Goal: Complete application form: Complete application form

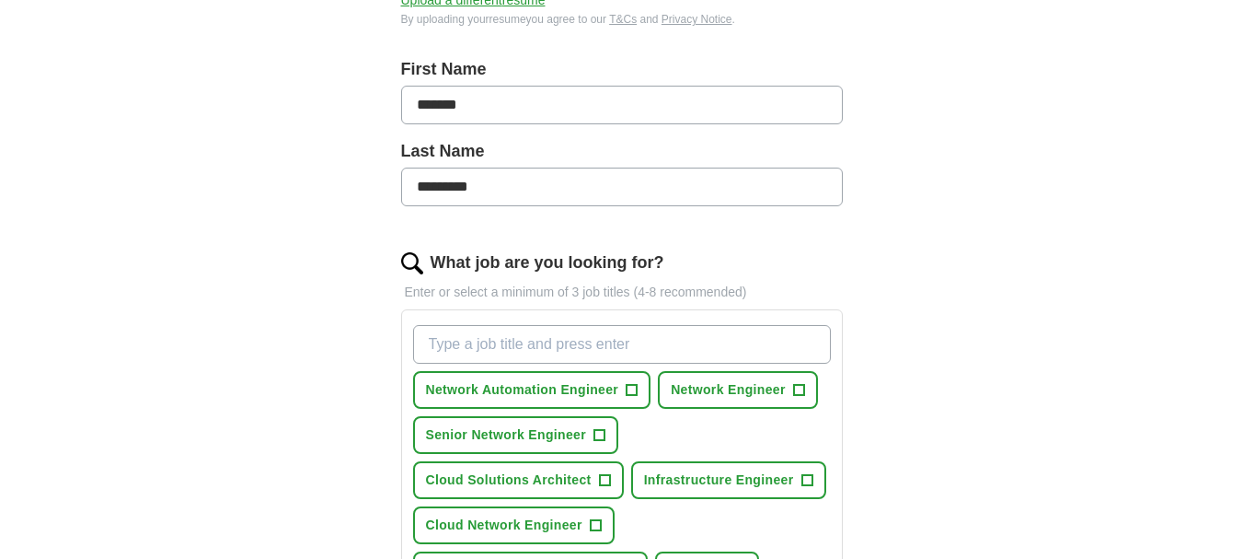
scroll to position [552, 0]
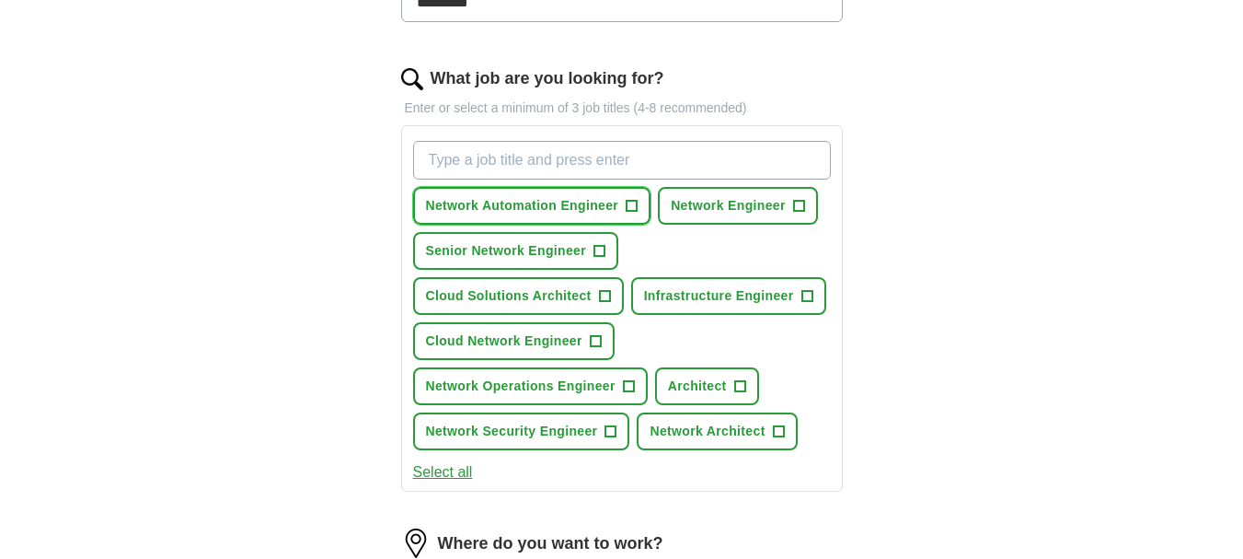
click at [629, 203] on span "+" at bounding box center [632, 206] width 11 height 15
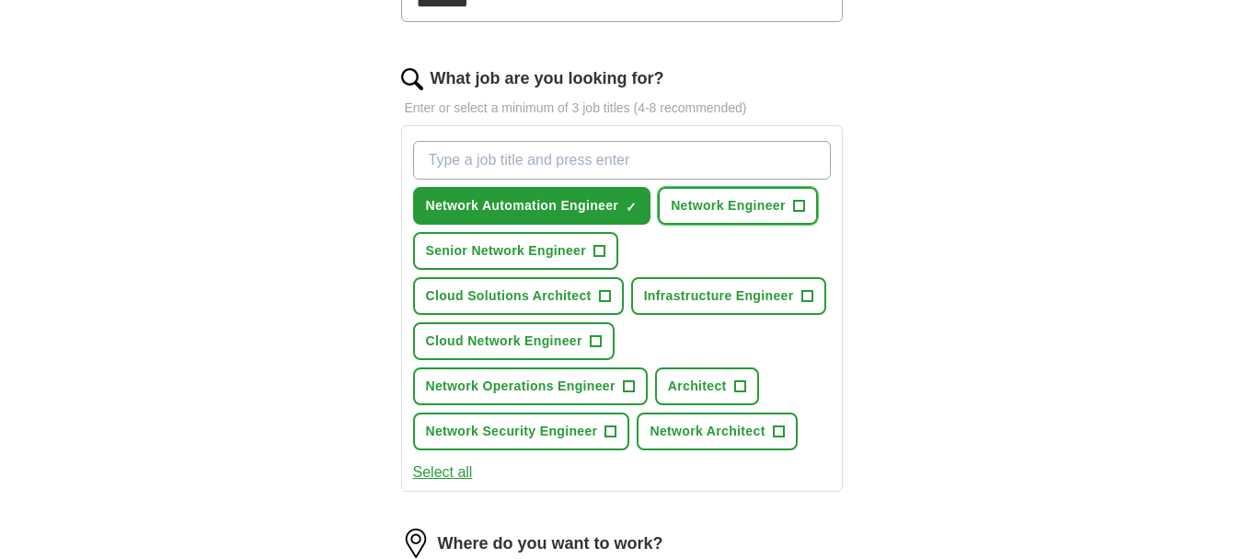
click at [799, 199] on span "+" at bounding box center [798, 206] width 11 height 15
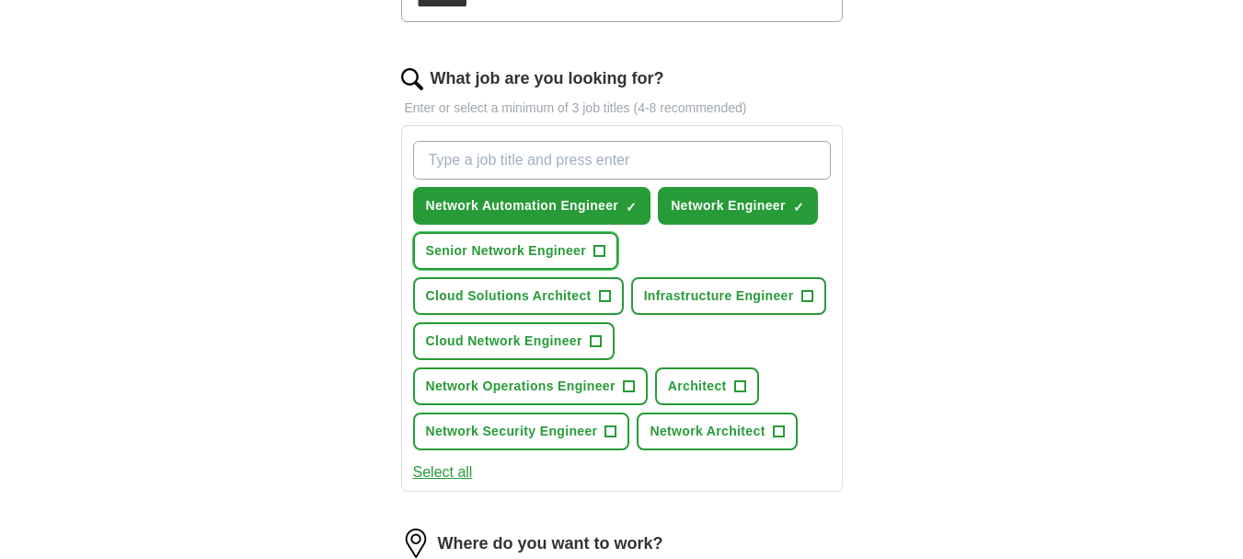
click at [596, 244] on span "+" at bounding box center [600, 251] width 11 height 15
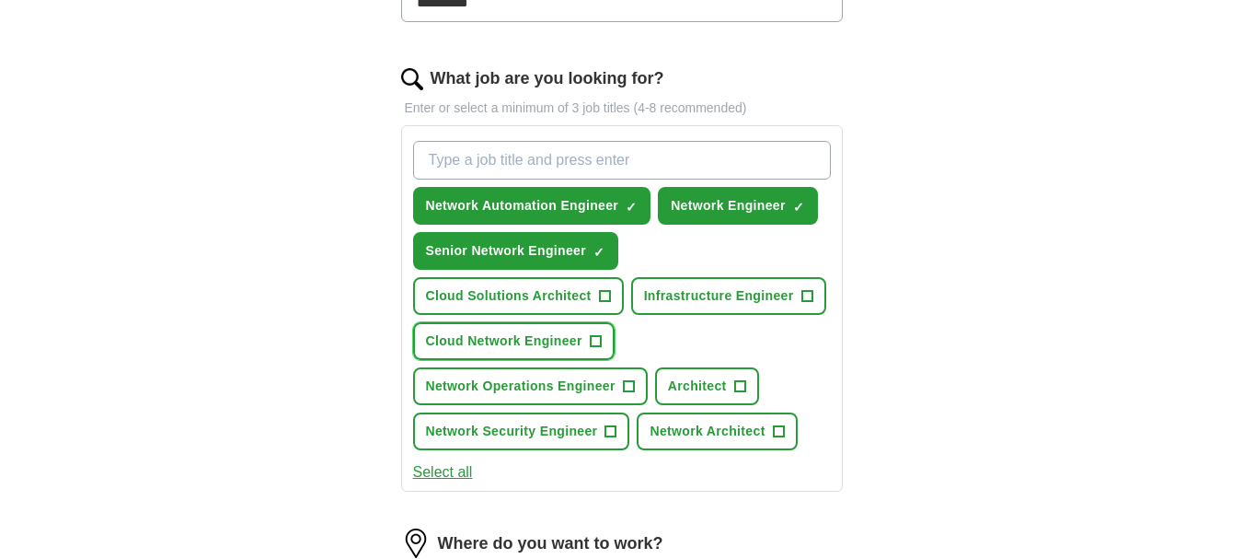
click at [597, 339] on span "+" at bounding box center [595, 341] width 11 height 15
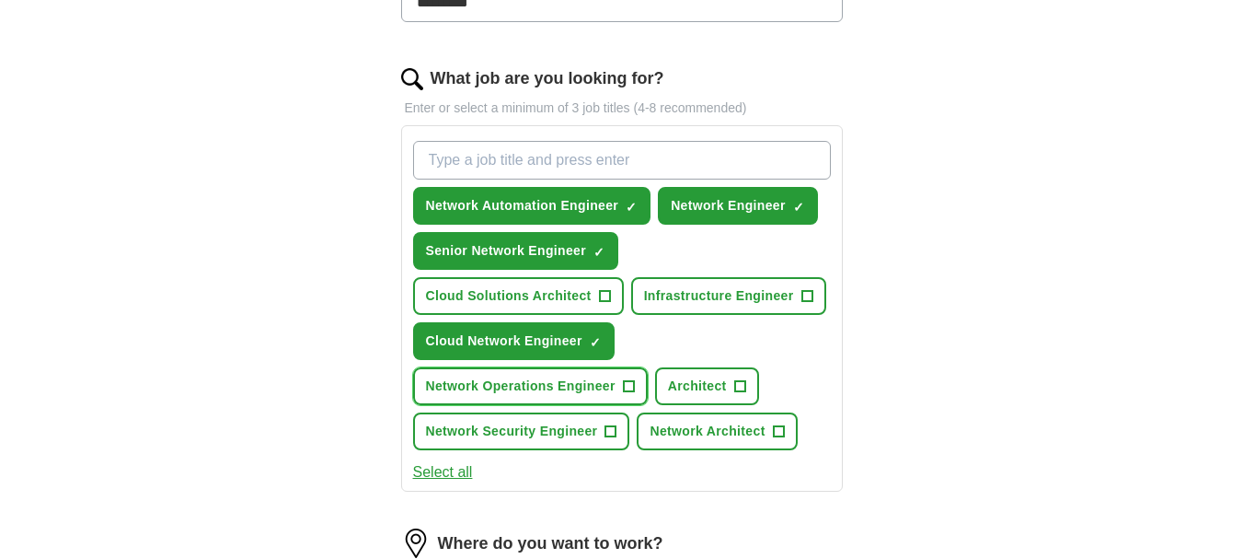
click at [631, 383] on span "+" at bounding box center [628, 386] width 11 height 15
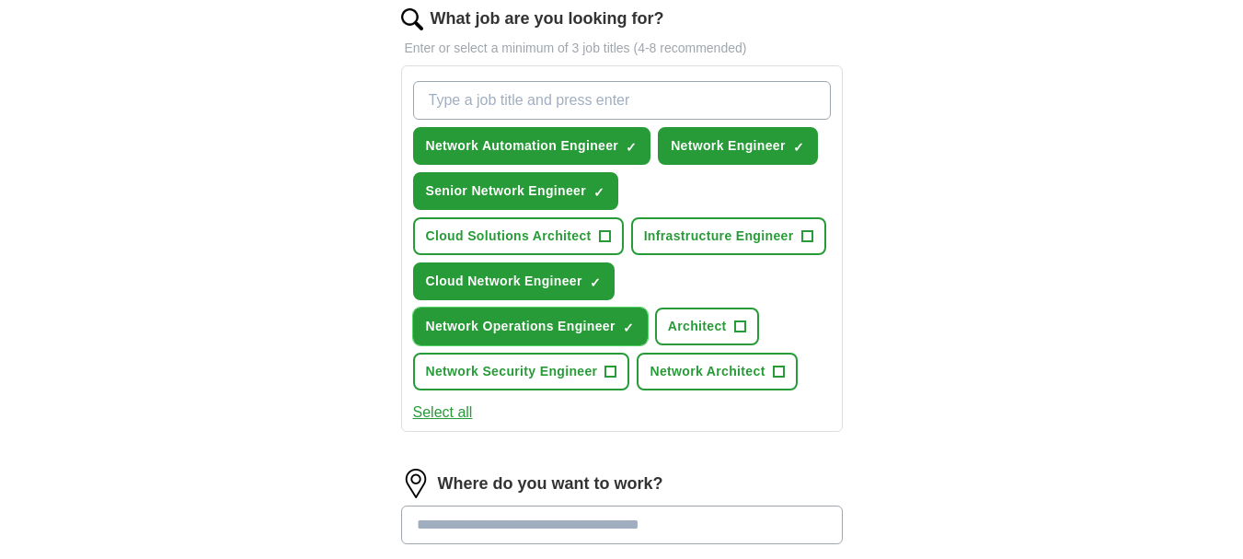
scroll to position [644, 0]
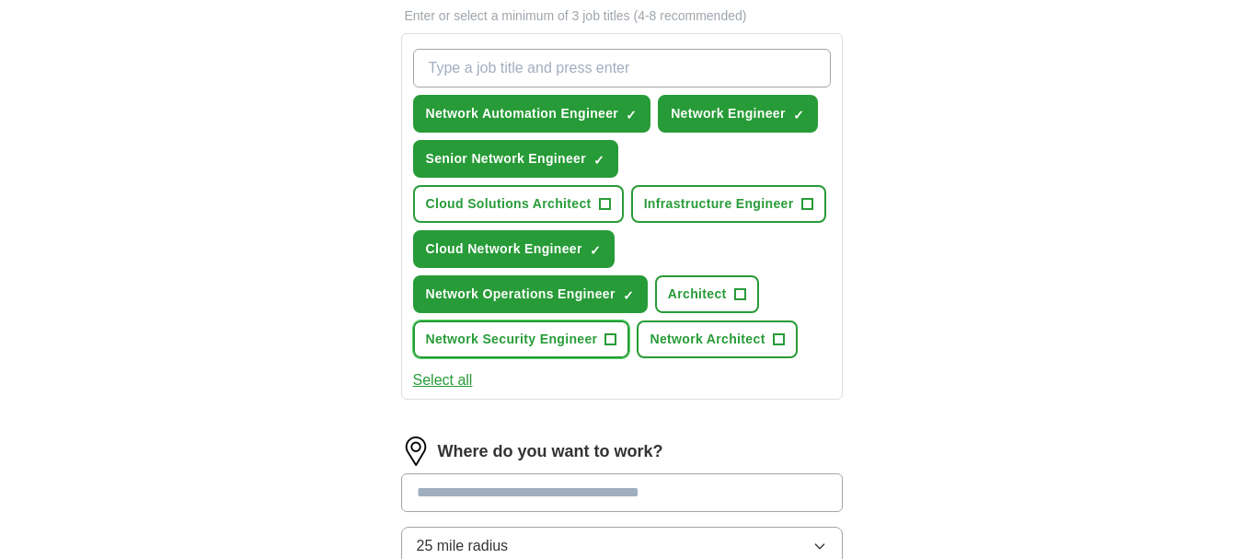
click at [614, 334] on span "+" at bounding box center [611, 339] width 11 height 15
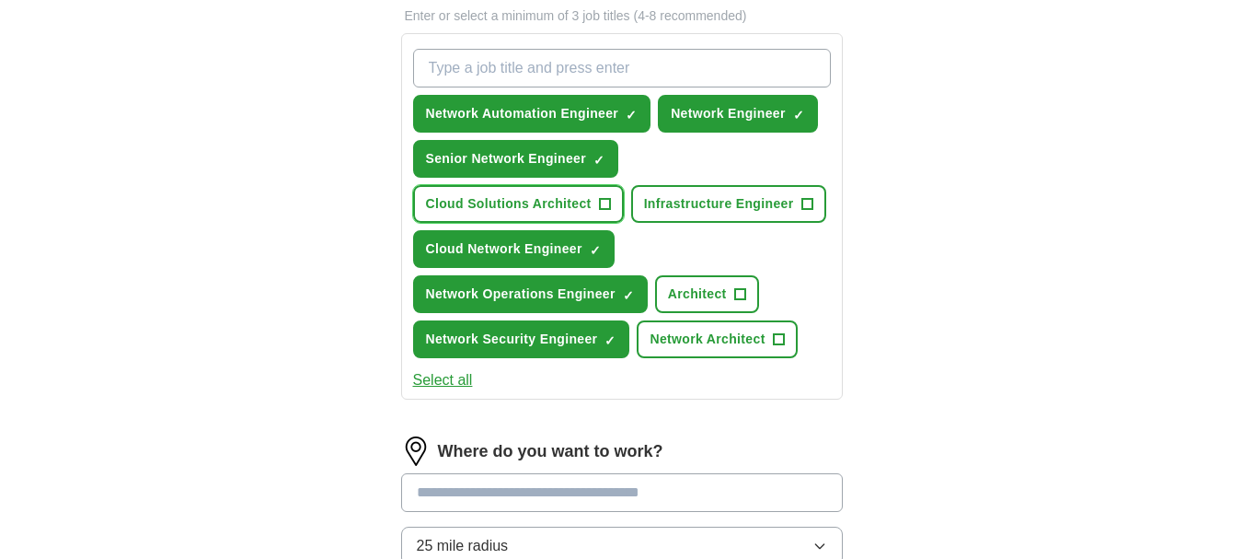
click at [607, 197] on span "+" at bounding box center [604, 204] width 11 height 15
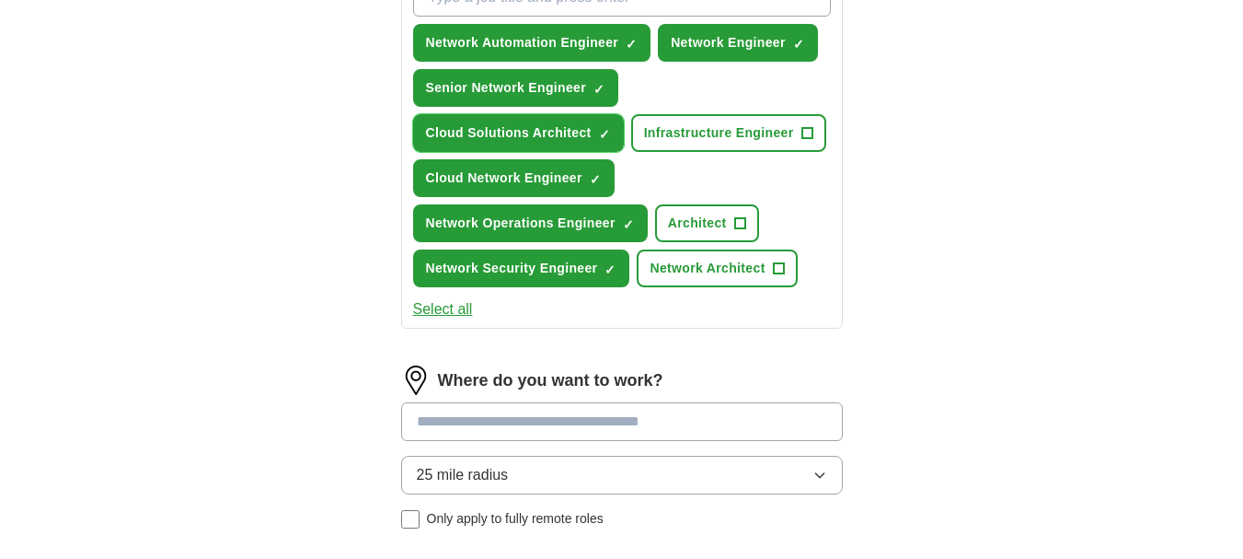
scroll to position [736, 0]
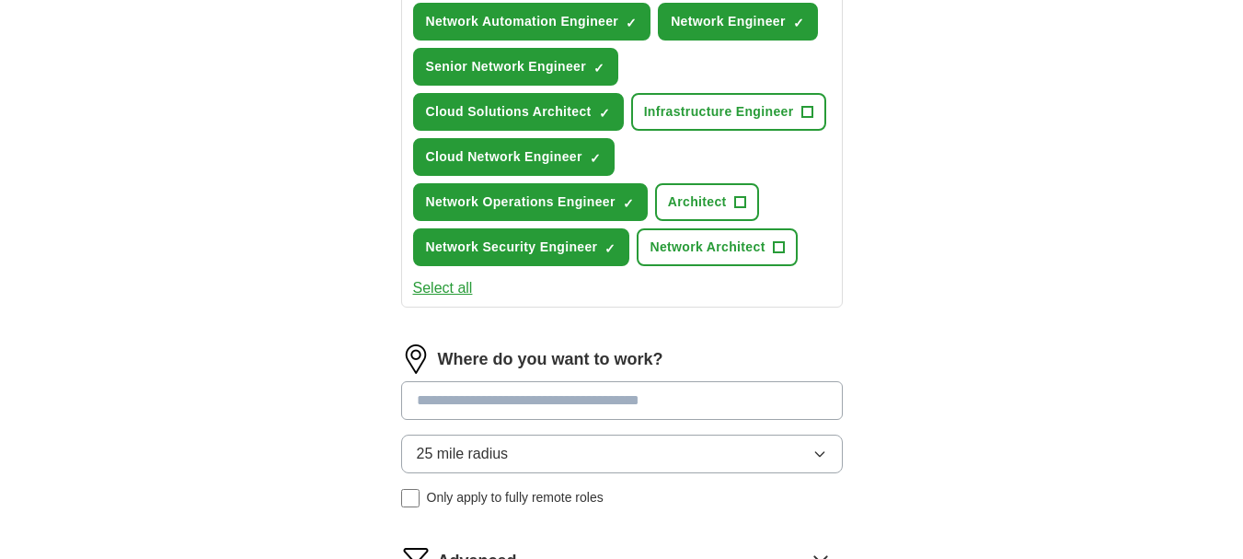
click at [432, 294] on button "Select all" at bounding box center [443, 288] width 60 height 22
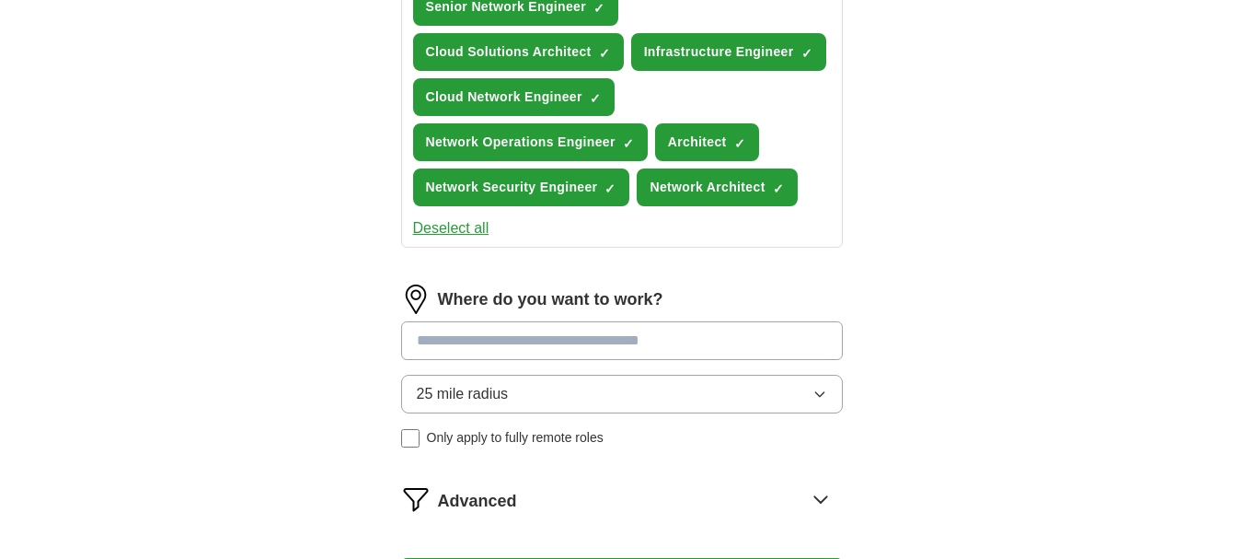
scroll to position [828, 0]
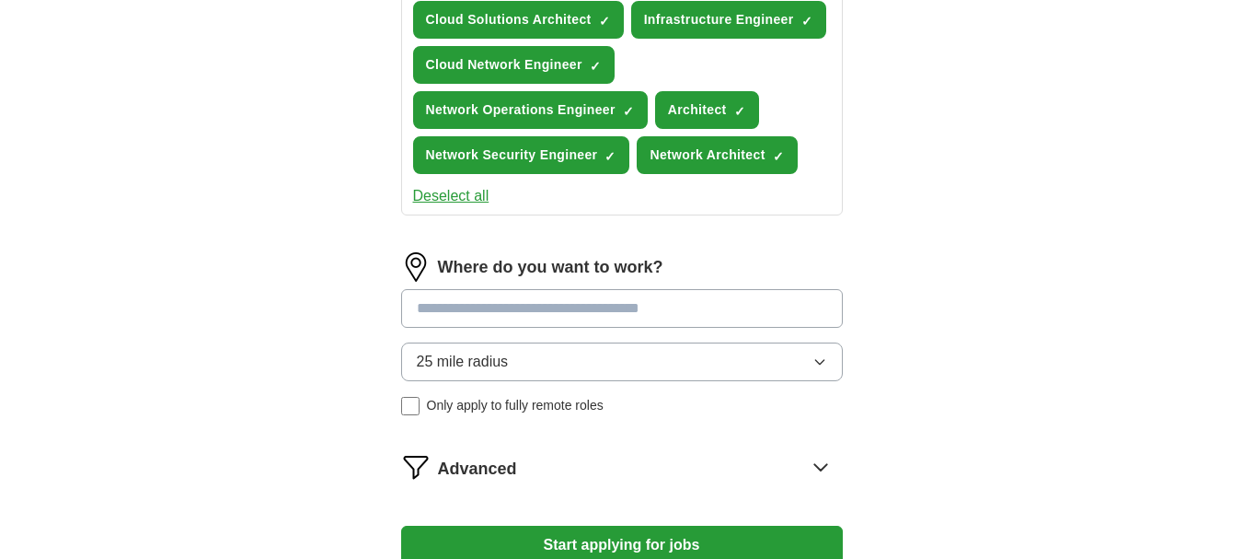
click at [557, 348] on button "25 mile radius" at bounding box center [622, 361] width 442 height 39
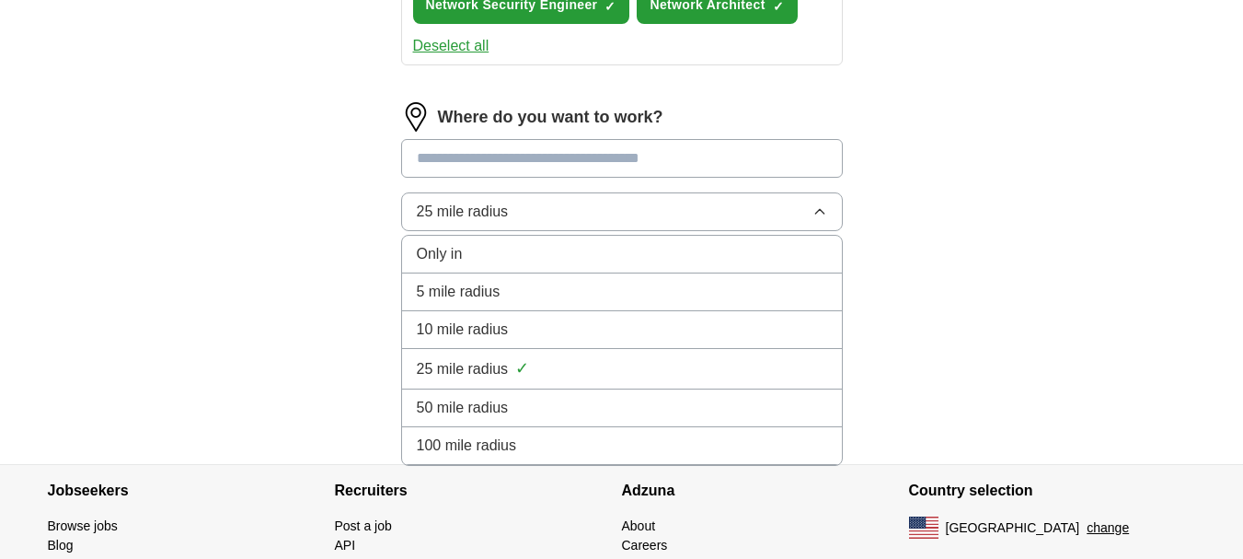
scroll to position [1012, 0]
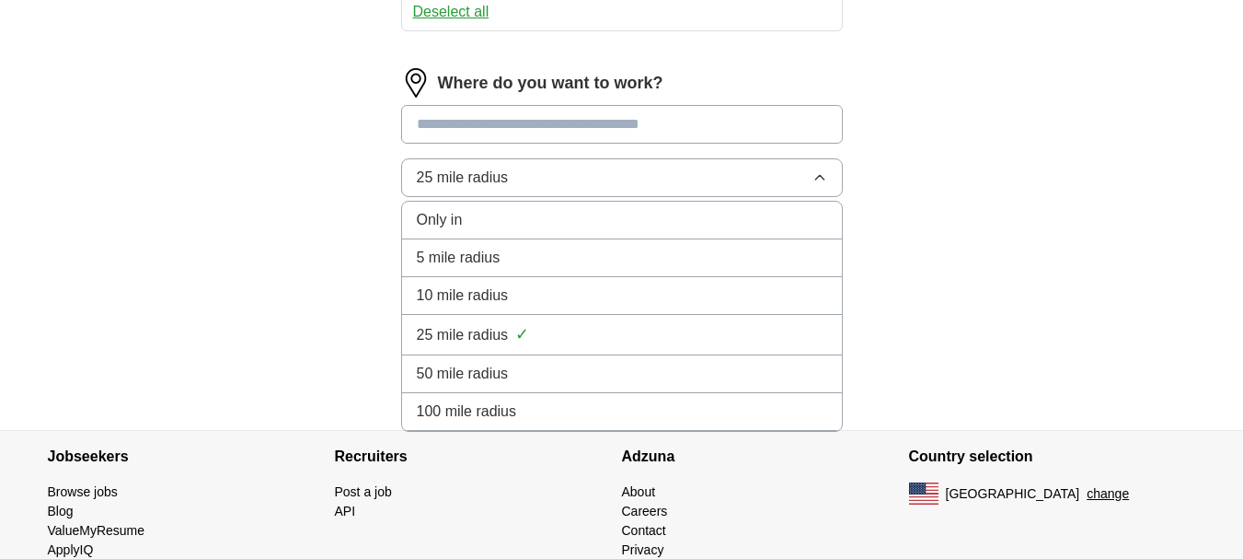
click at [538, 404] on div "100 mile radius" at bounding box center [622, 411] width 411 height 22
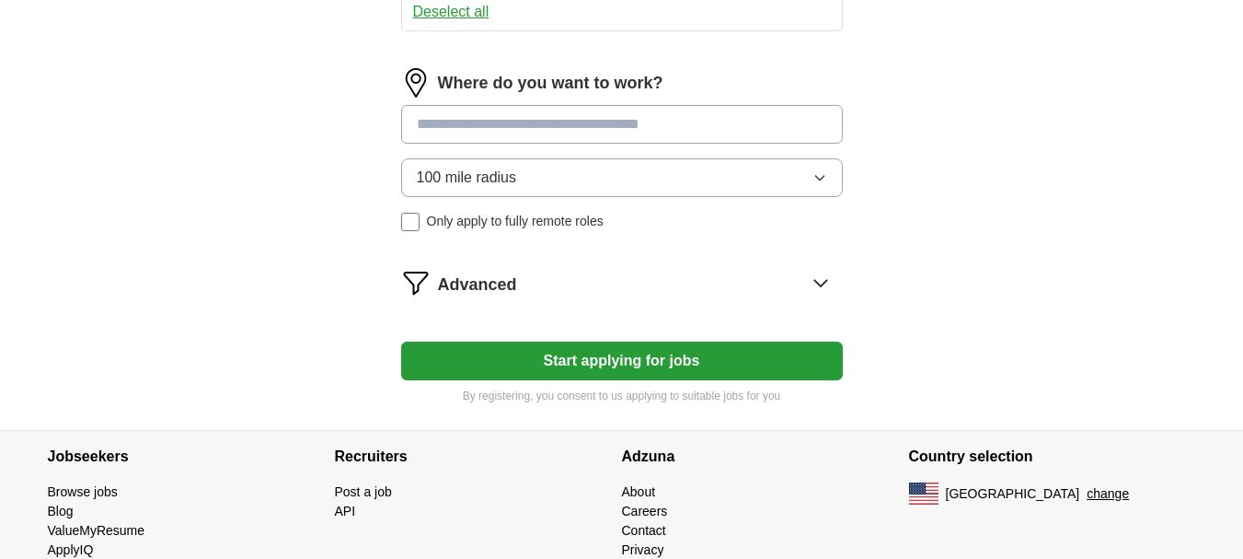
click at [814, 277] on icon at bounding box center [820, 282] width 29 height 29
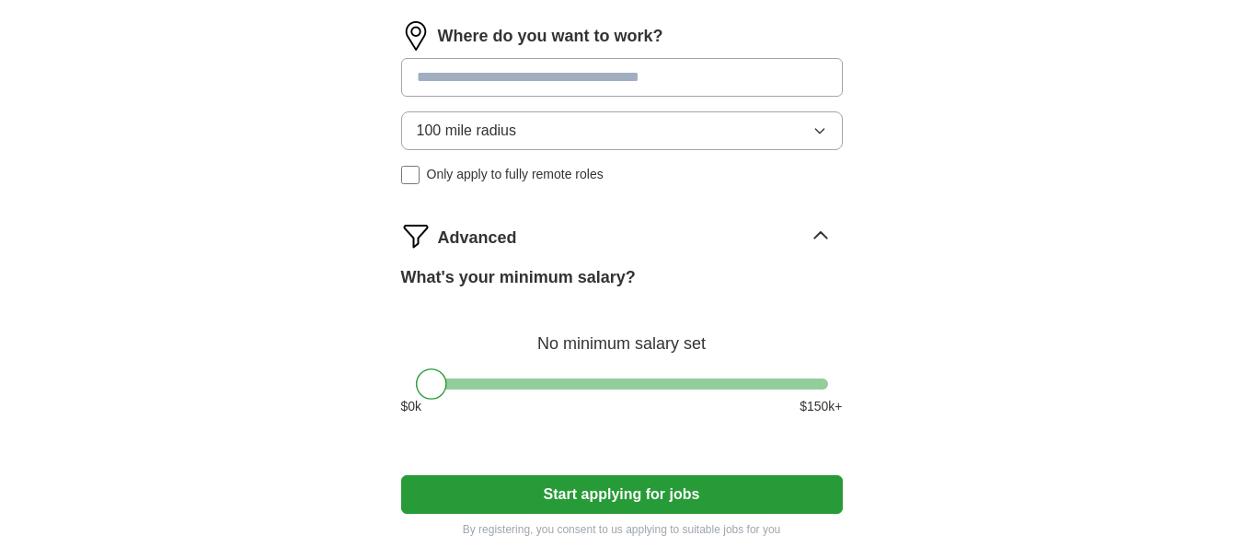
scroll to position [1104, 0]
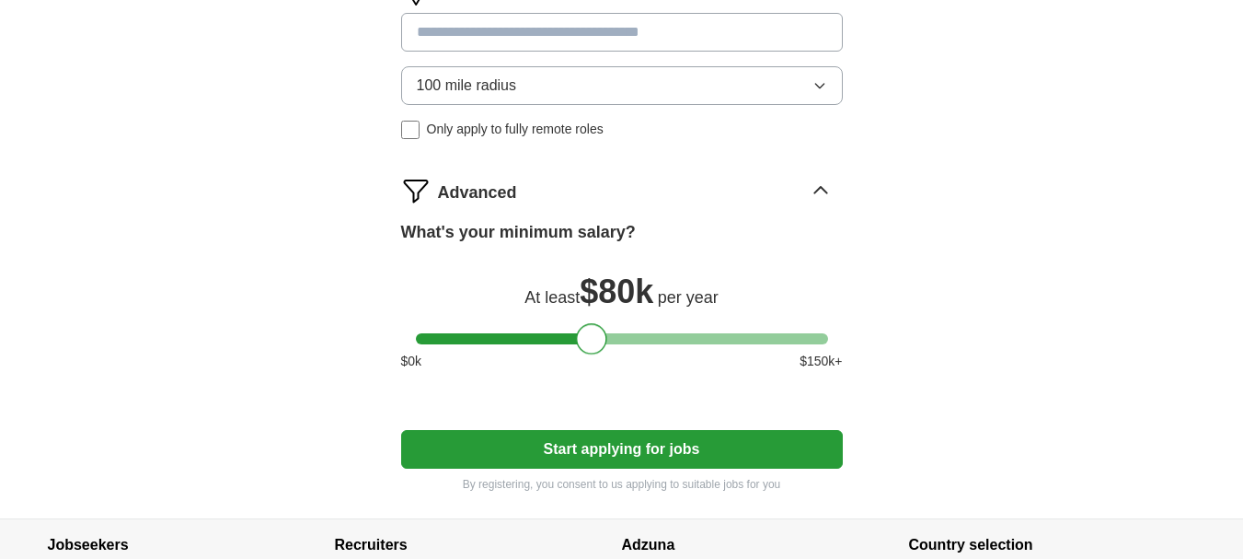
drag, startPoint x: 434, startPoint y: 333, endPoint x: 596, endPoint y: 328, distance: 161.2
click at [596, 328] on div at bounding box center [591, 338] width 31 height 31
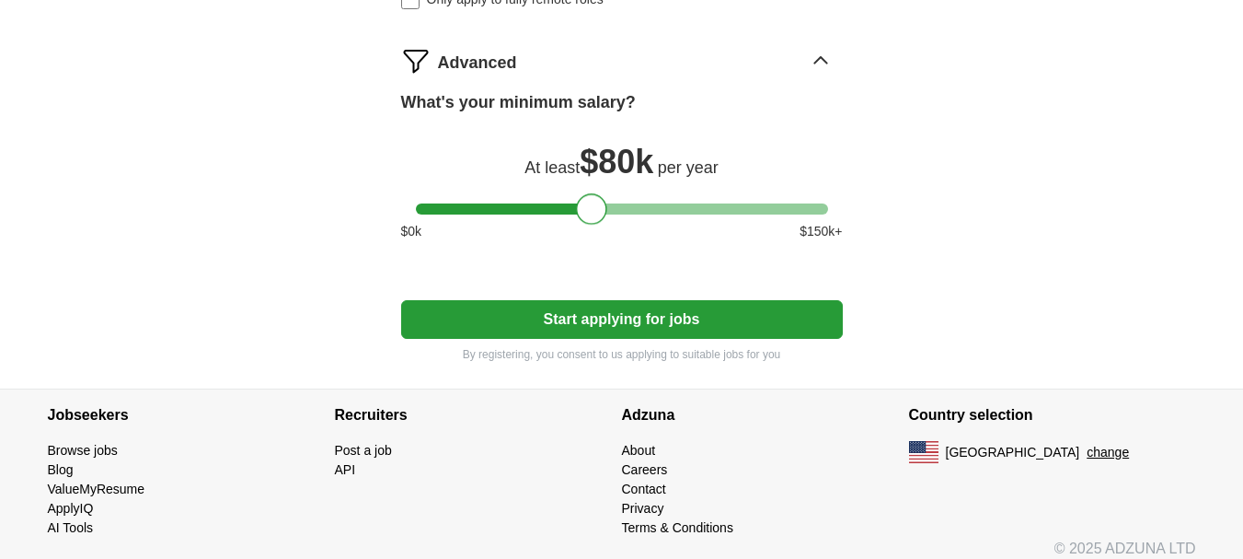
scroll to position [1250, 0]
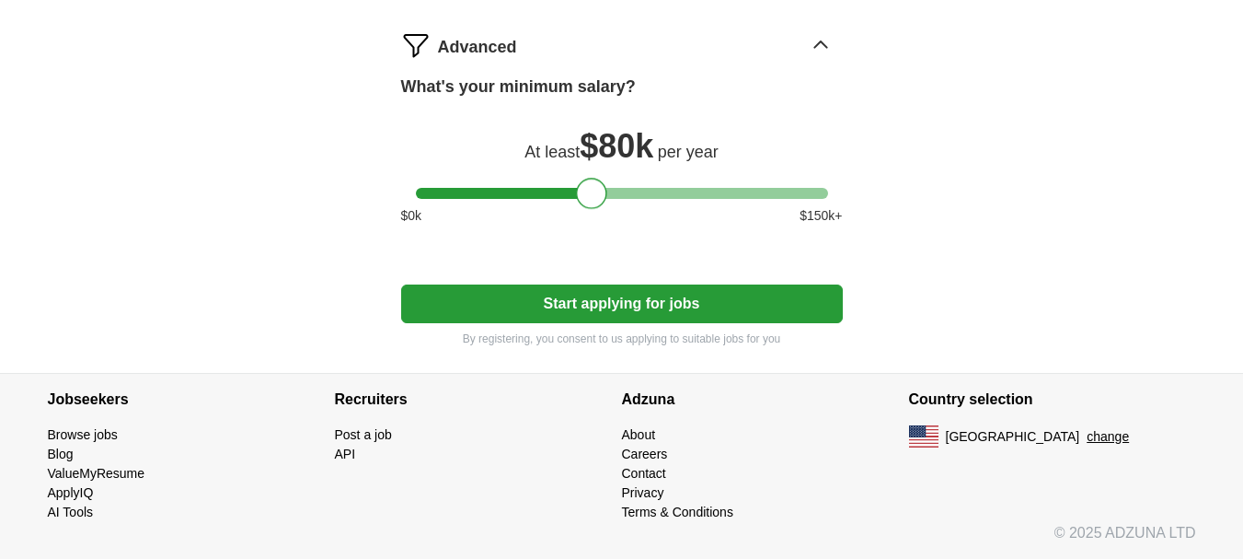
click at [653, 304] on button "Start applying for jobs" at bounding box center [622, 303] width 442 height 39
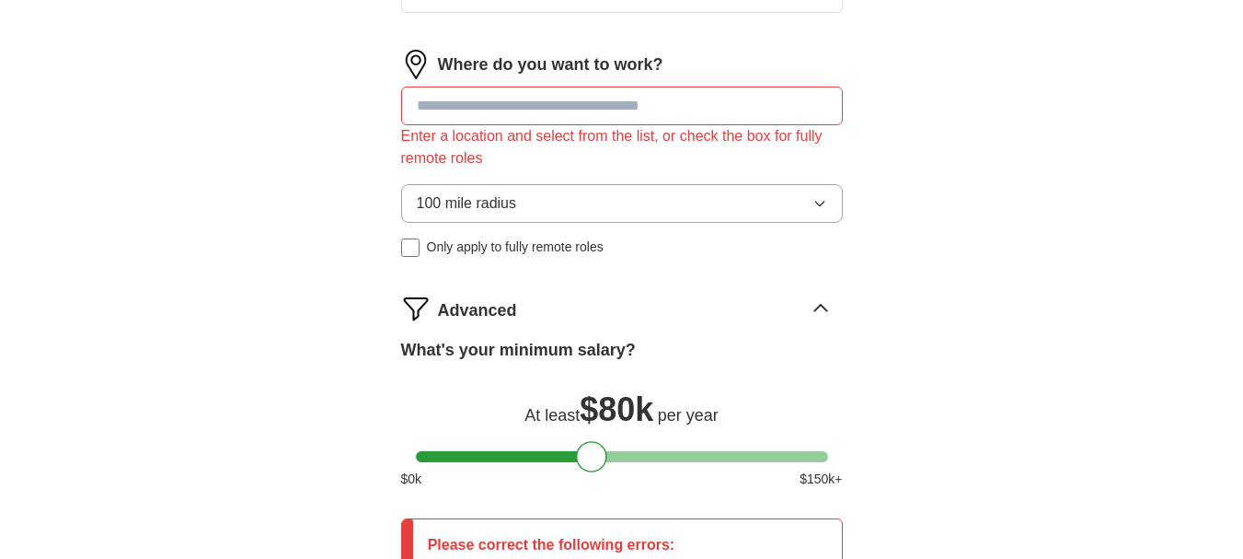
scroll to position [939, 0]
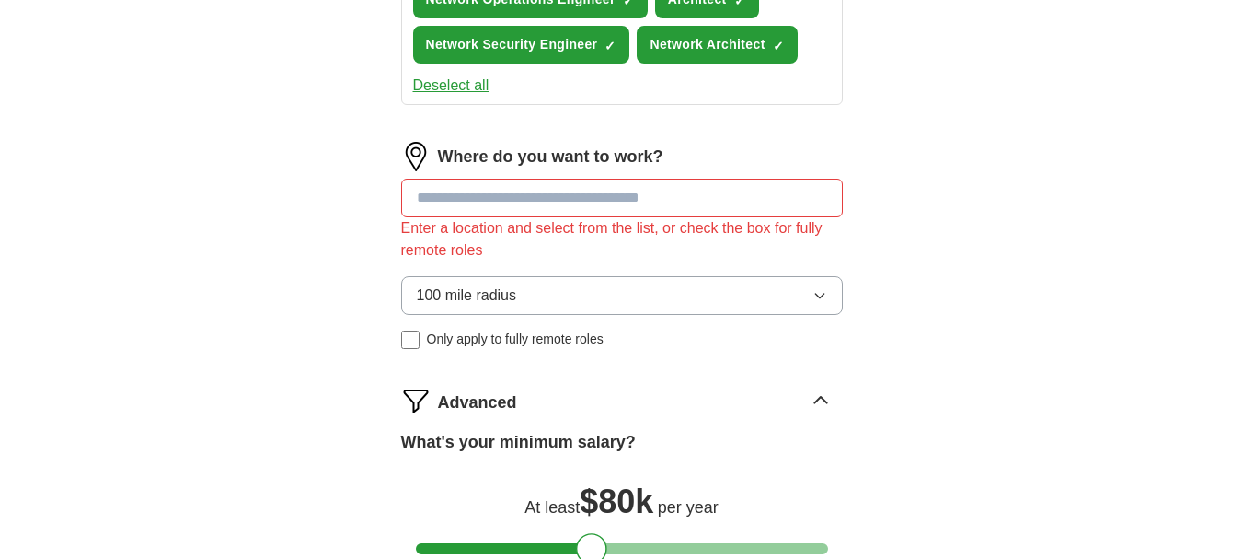
click at [563, 203] on input at bounding box center [622, 198] width 442 height 39
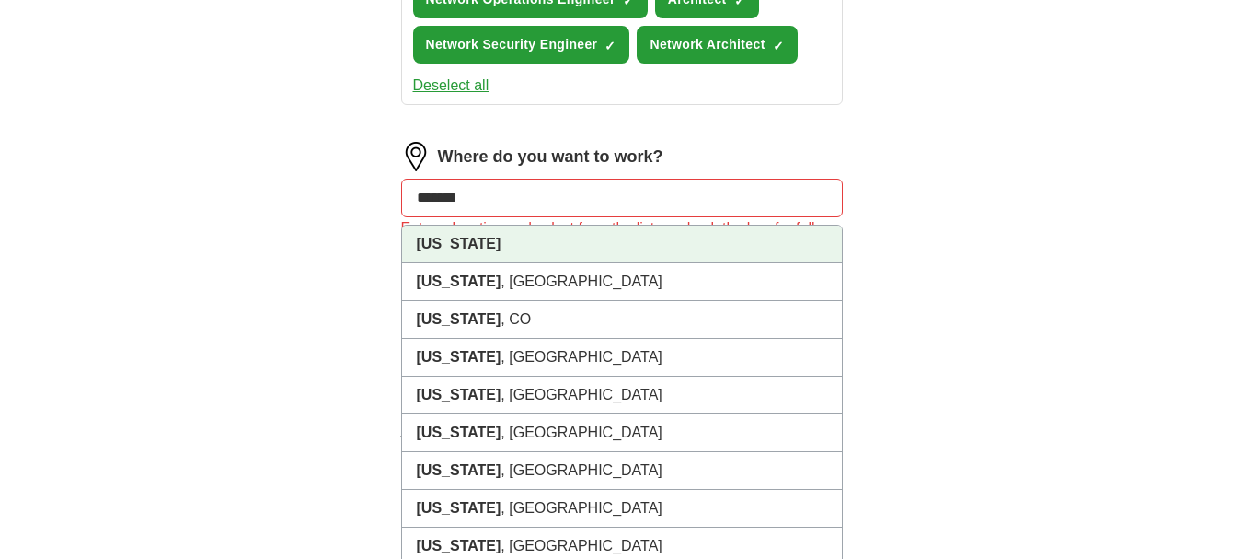
click at [509, 248] on li "[US_STATE]" at bounding box center [622, 245] width 440 height 38
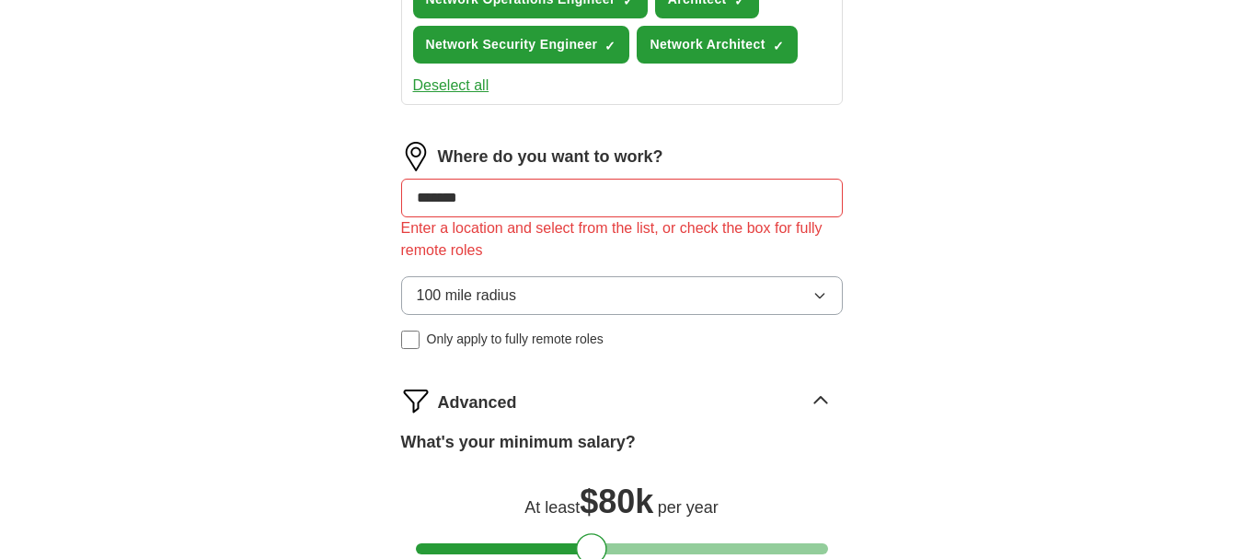
type input "*******"
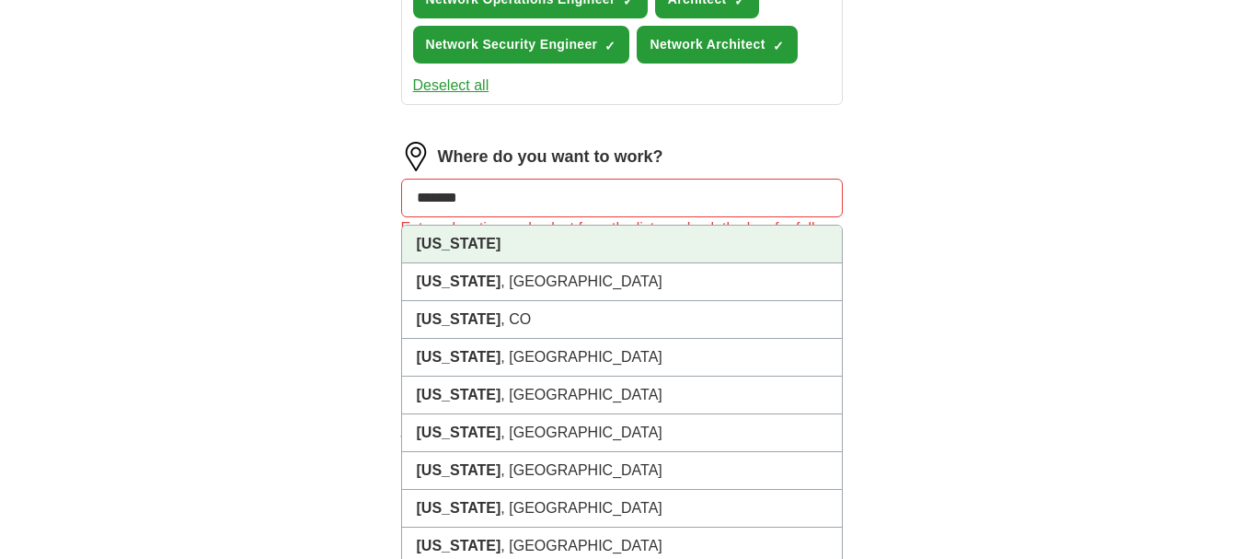
click at [480, 241] on li "[US_STATE]" at bounding box center [622, 245] width 440 height 38
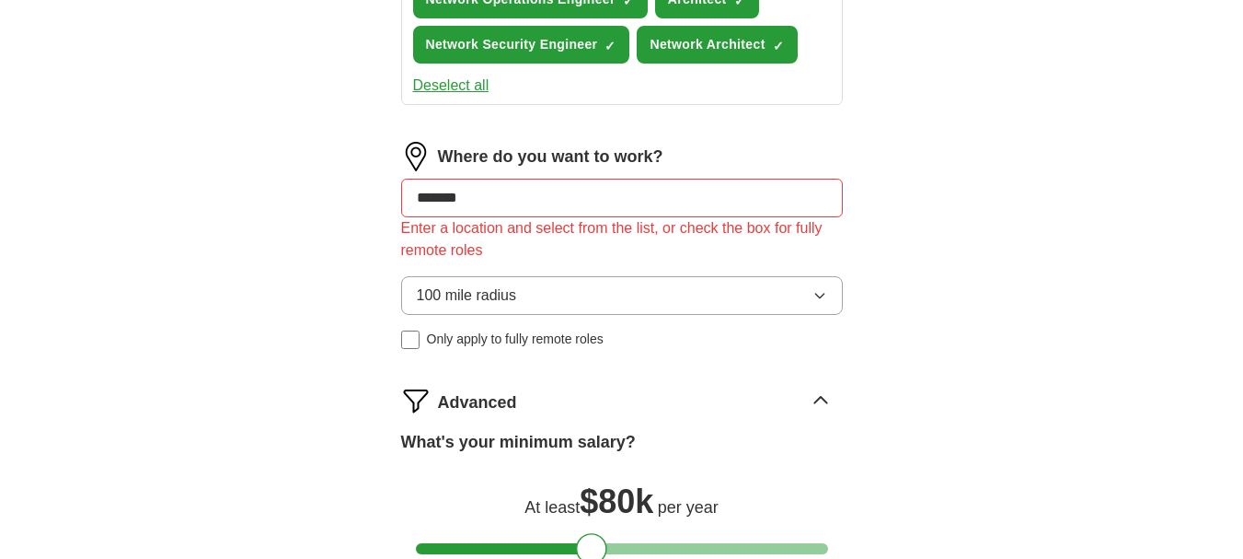
click at [887, 228] on div "Let ApplyIQ do the hard work of searching and applying for jobs. Just tell us w…" at bounding box center [622, 26] width 589 height 1613
click at [885, 256] on div "Let ApplyIQ do the hard work of searching and applying for jobs. Just tell us w…" at bounding box center [622, 26] width 589 height 1613
click at [737, 204] on input "*******" at bounding box center [622, 198] width 442 height 39
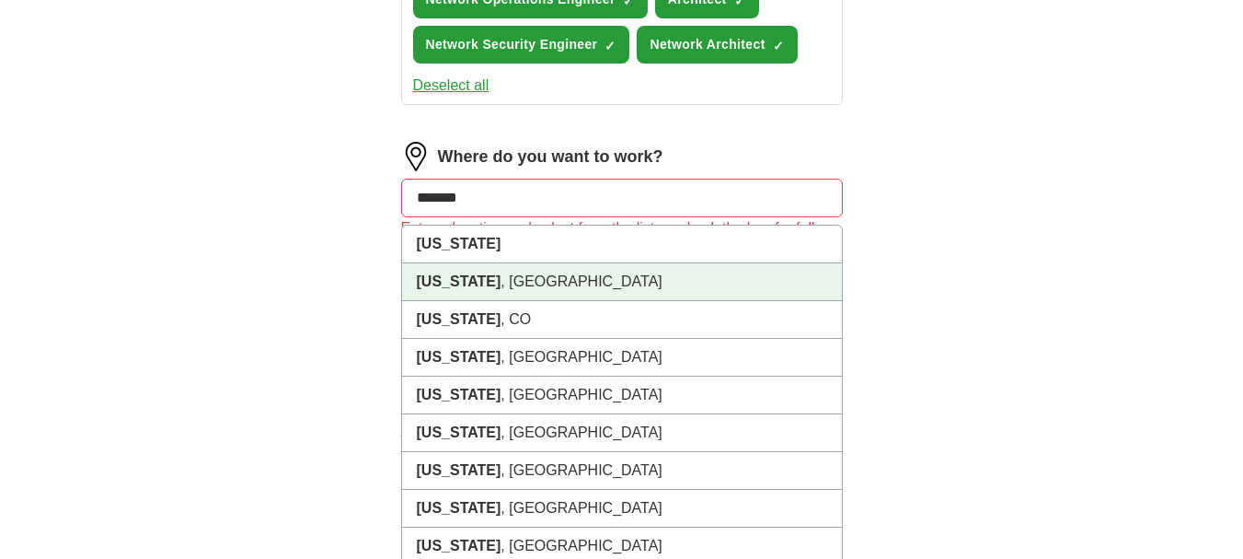
click at [559, 278] on li "[US_STATE] , [GEOGRAPHIC_DATA]" at bounding box center [622, 282] width 440 height 38
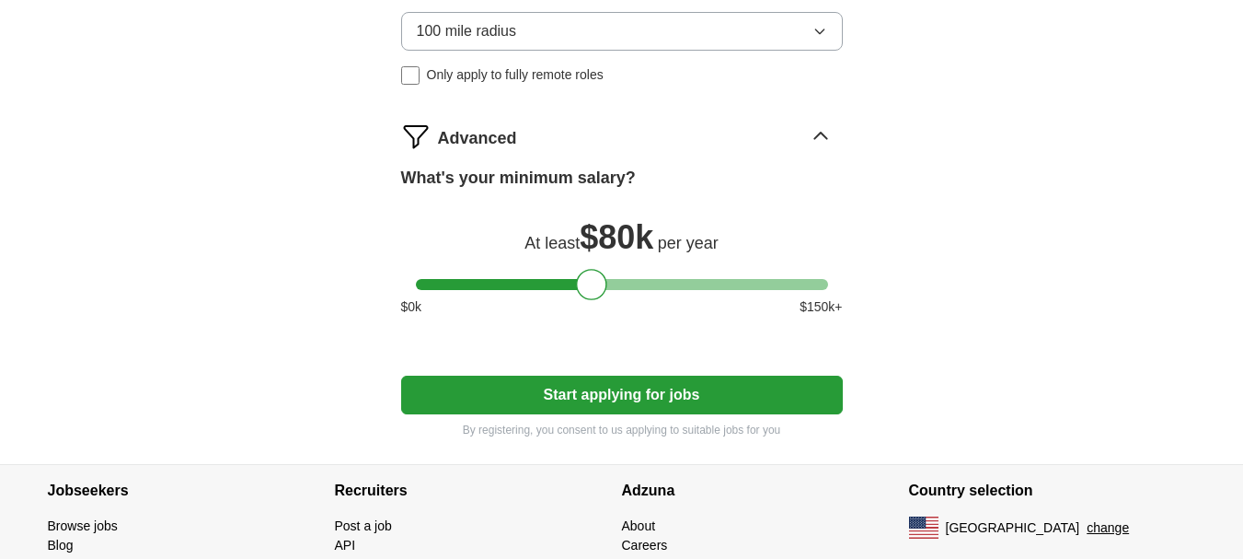
scroll to position [1215, 0]
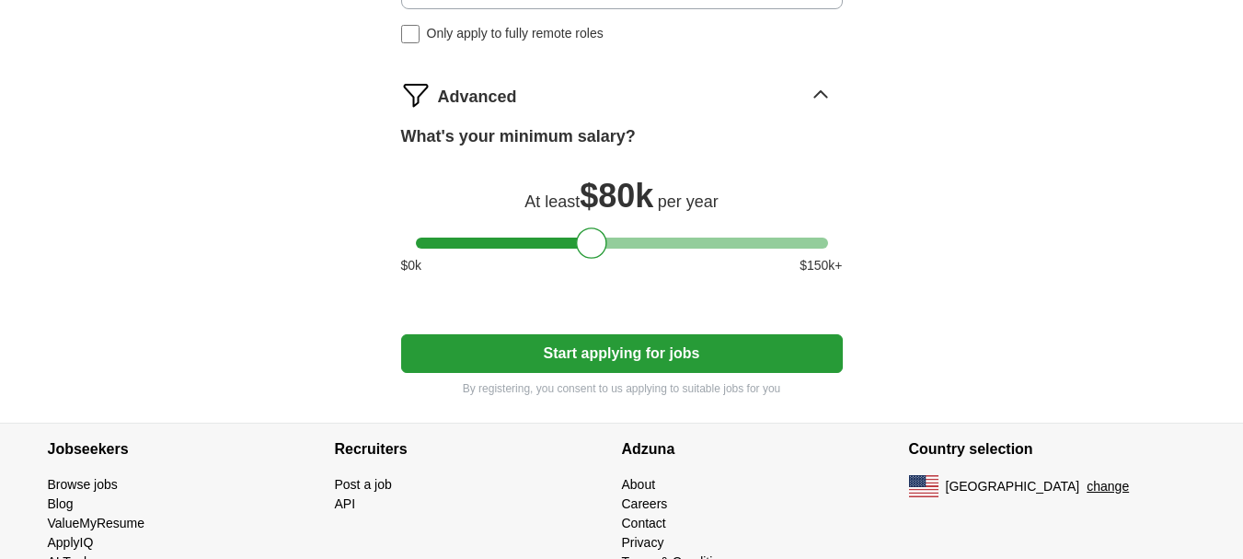
click at [781, 349] on button "Start applying for jobs" at bounding box center [622, 353] width 442 height 39
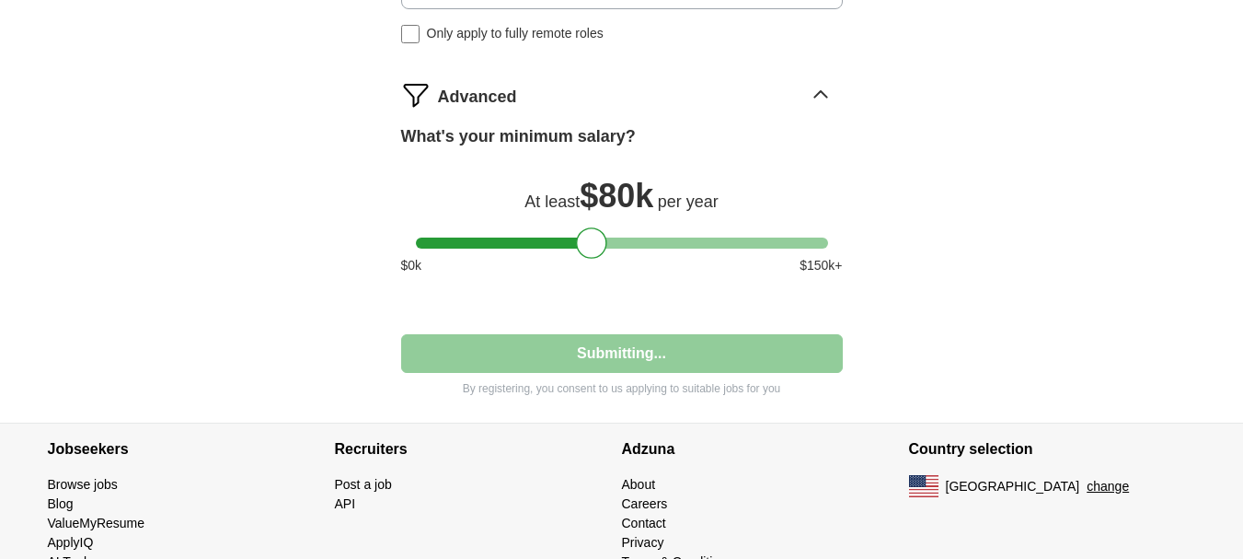
select select "**"
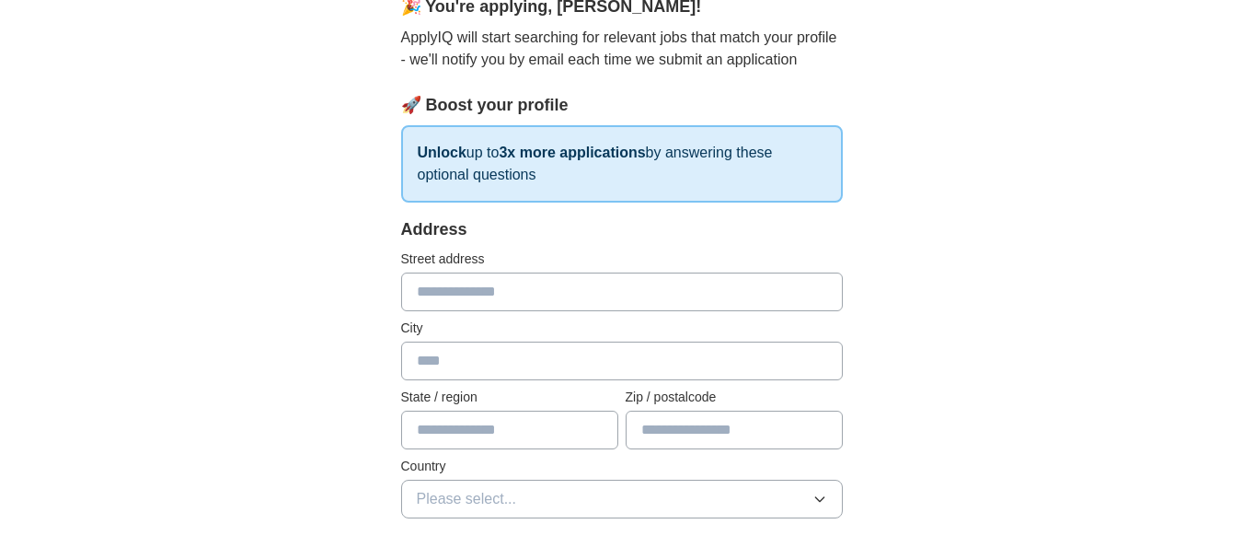
scroll to position [184, 0]
click at [574, 298] on input "text" at bounding box center [622, 291] width 442 height 39
type input "**********"
type input "*****"
type input "**"
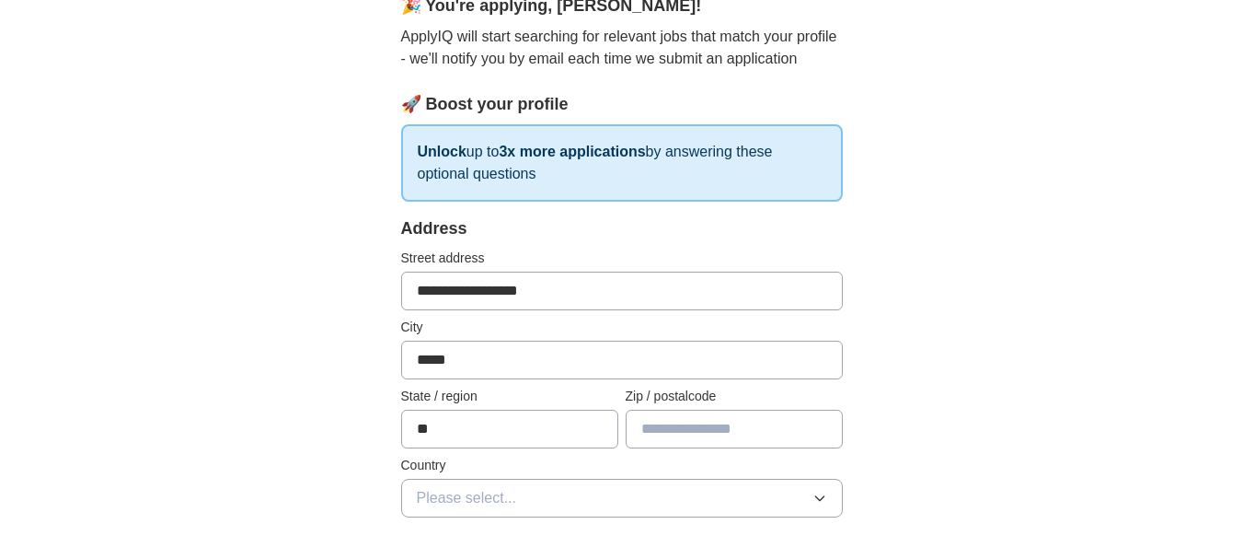
type input "*****"
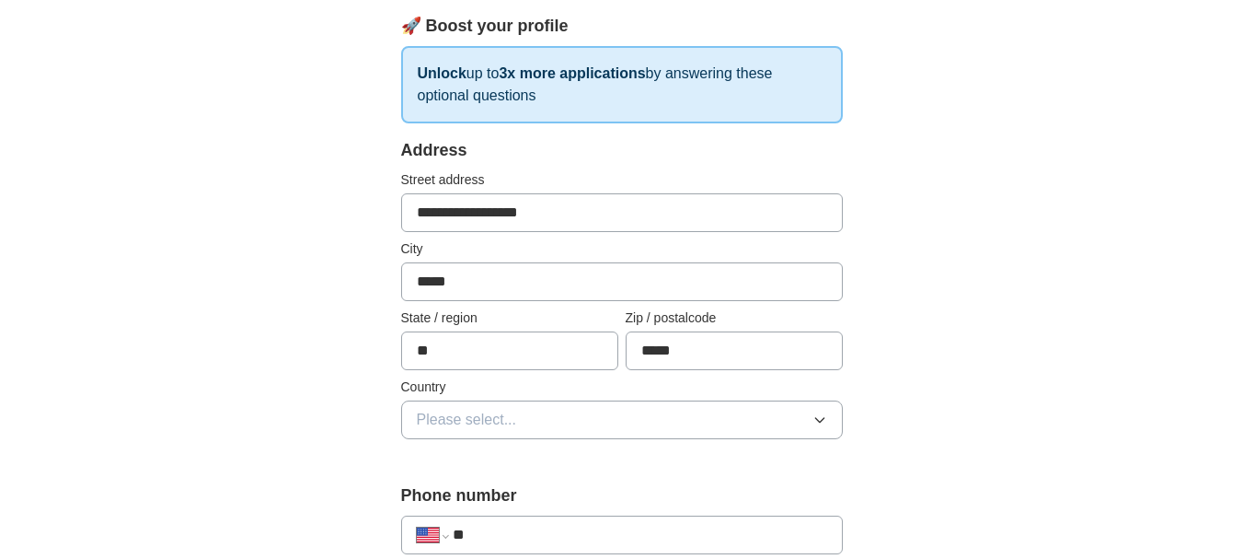
scroll to position [368, 0]
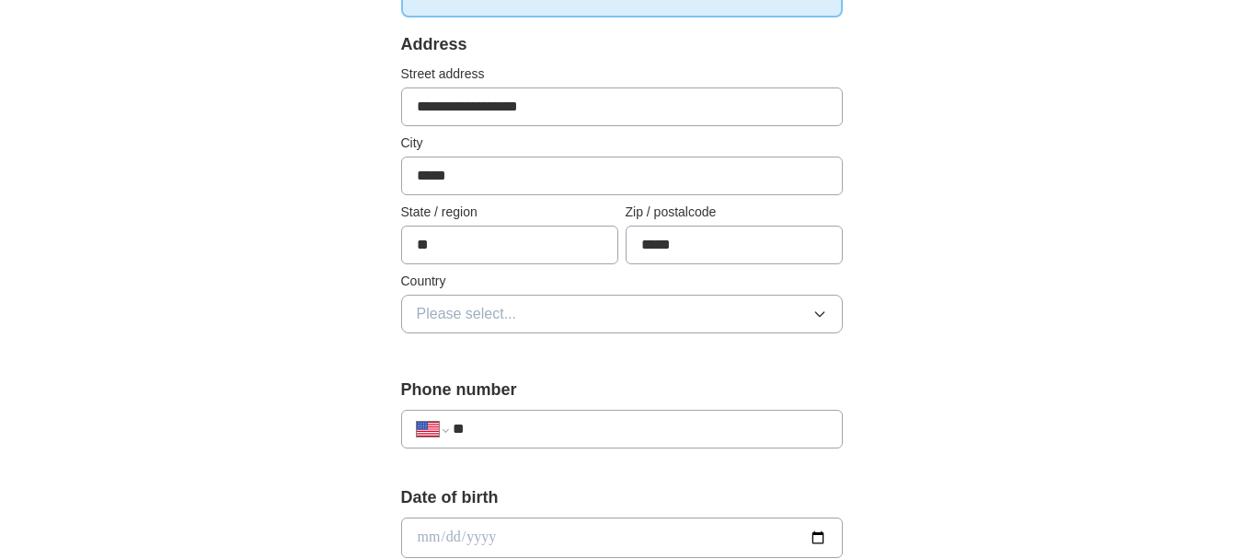
click at [668, 309] on button "Please select..." at bounding box center [622, 314] width 442 height 39
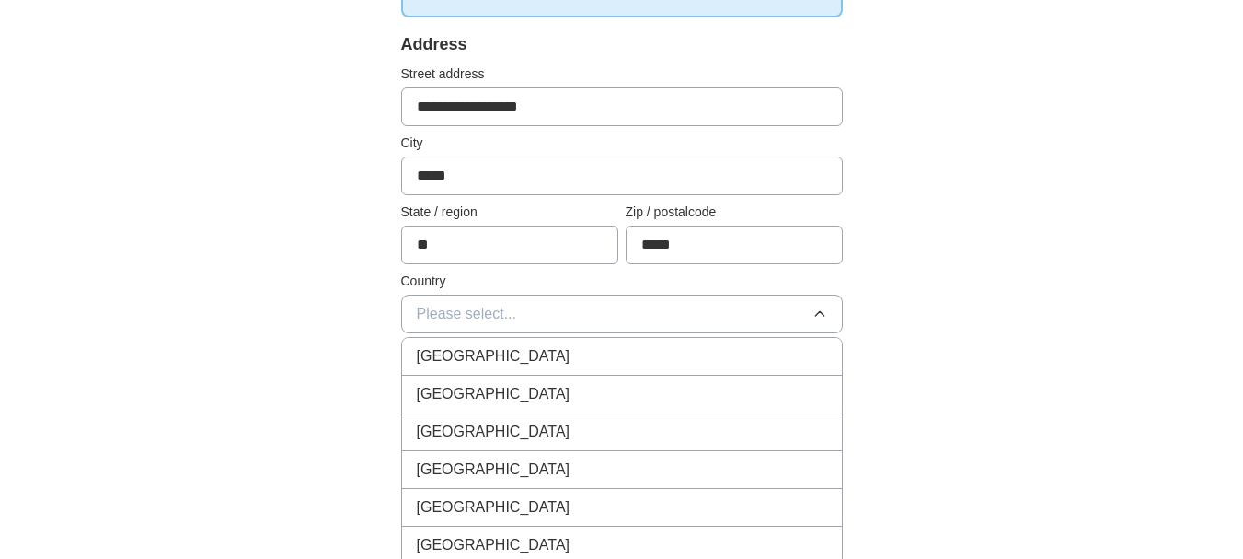
click at [518, 384] on div "[GEOGRAPHIC_DATA]" at bounding box center [622, 394] width 411 height 22
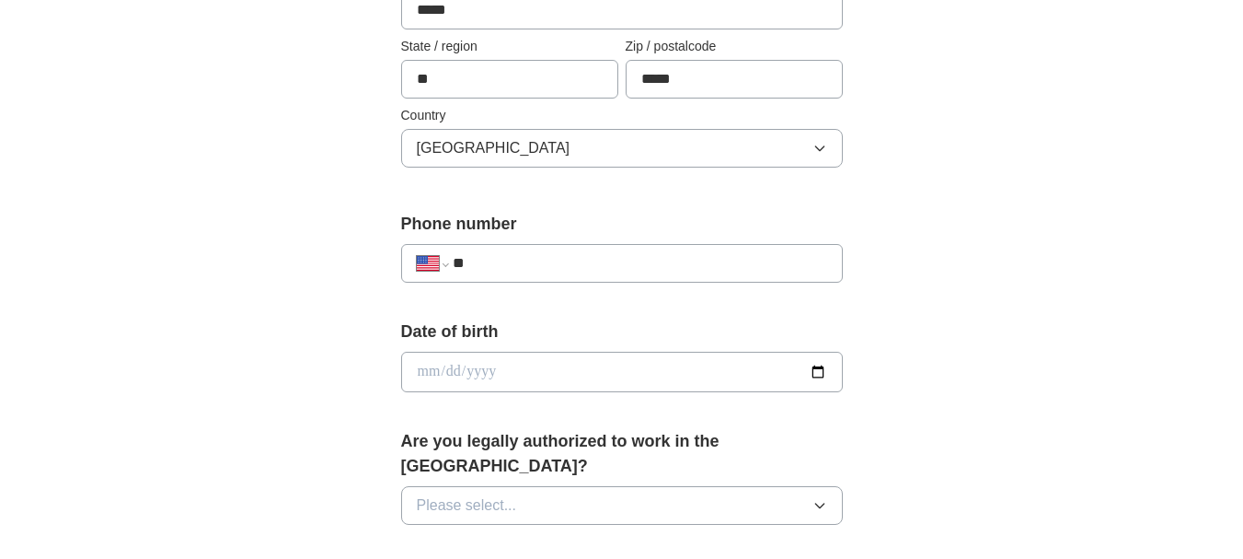
scroll to position [552, 0]
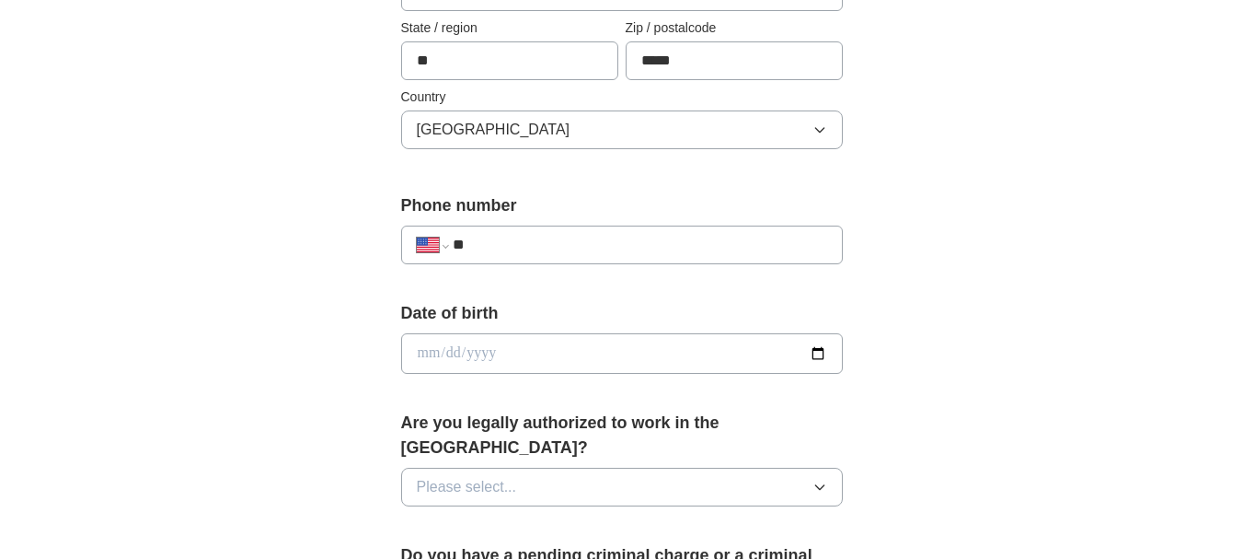
click at [559, 233] on div "**********" at bounding box center [622, 245] width 442 height 39
click at [561, 242] on input "**" at bounding box center [640, 245] width 374 height 22
click at [561, 244] on input "**" at bounding box center [640, 245] width 374 height 22
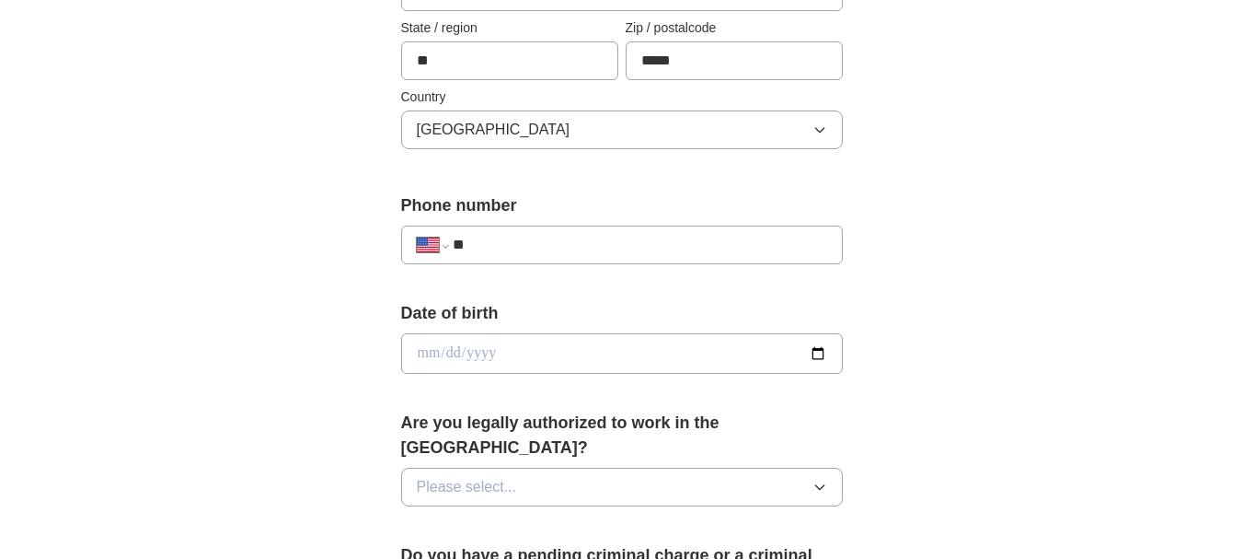
paste input "**********"
type input "**********"
click at [634, 293] on form "**********" at bounding box center [622, 504] width 442 height 1313
click at [821, 354] on input "date" at bounding box center [622, 353] width 442 height 40
type input "**********"
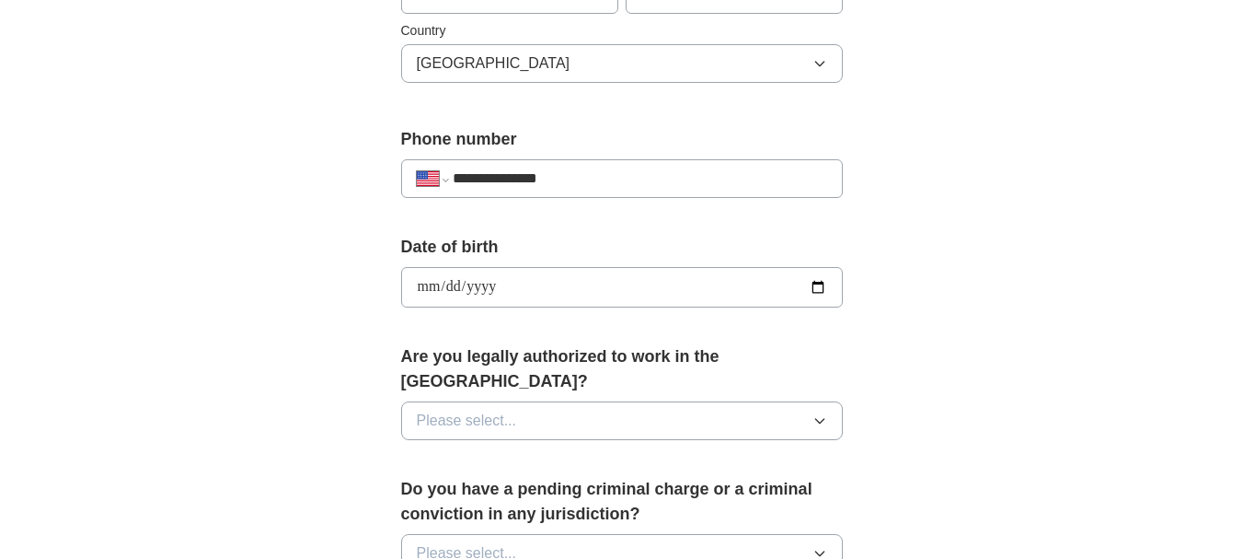
scroll to position [736, 0]
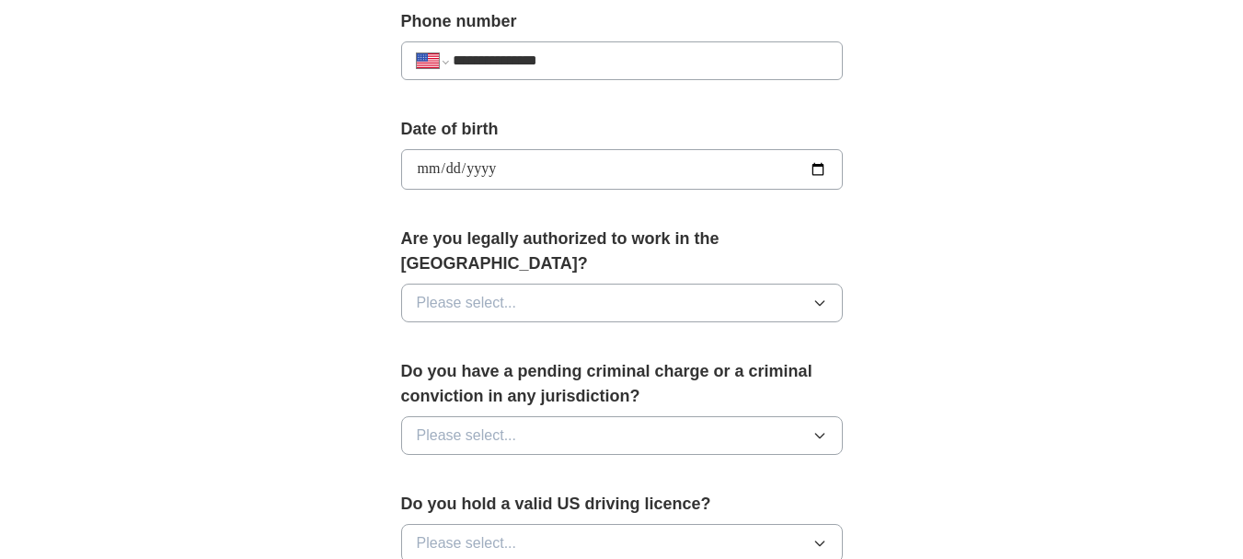
click at [700, 283] on button "Please select..." at bounding box center [622, 302] width 442 height 39
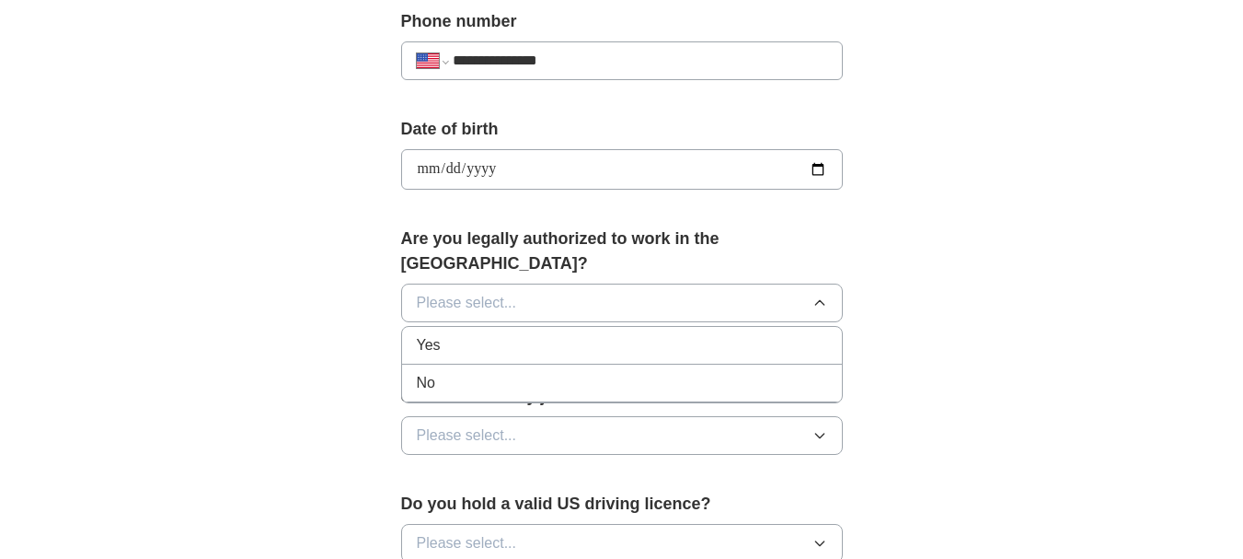
click at [547, 334] on div "Yes" at bounding box center [622, 345] width 411 height 22
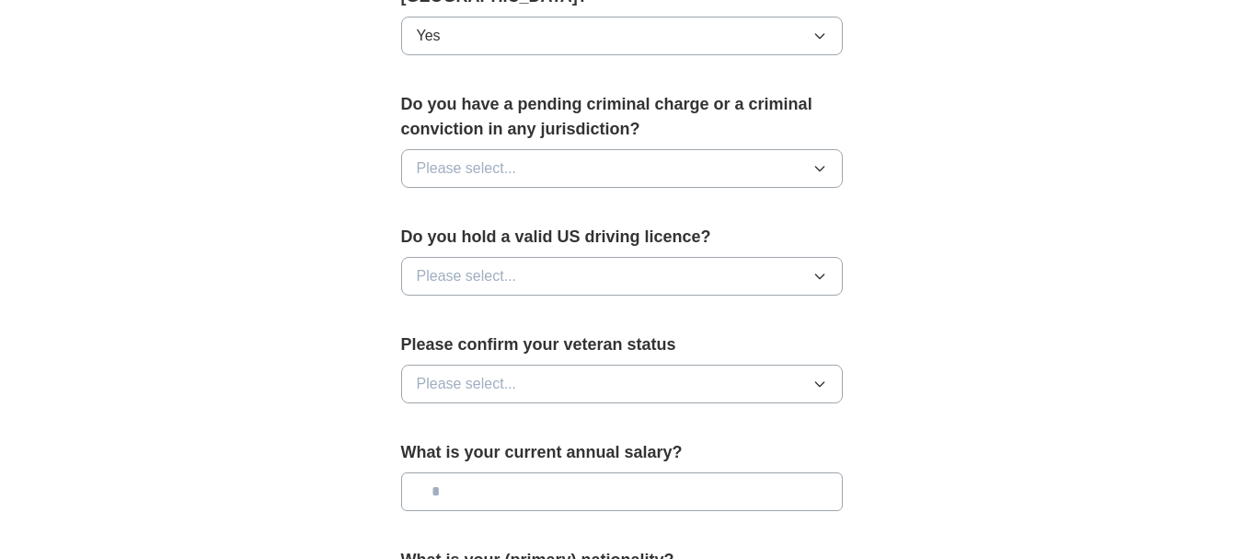
scroll to position [1012, 0]
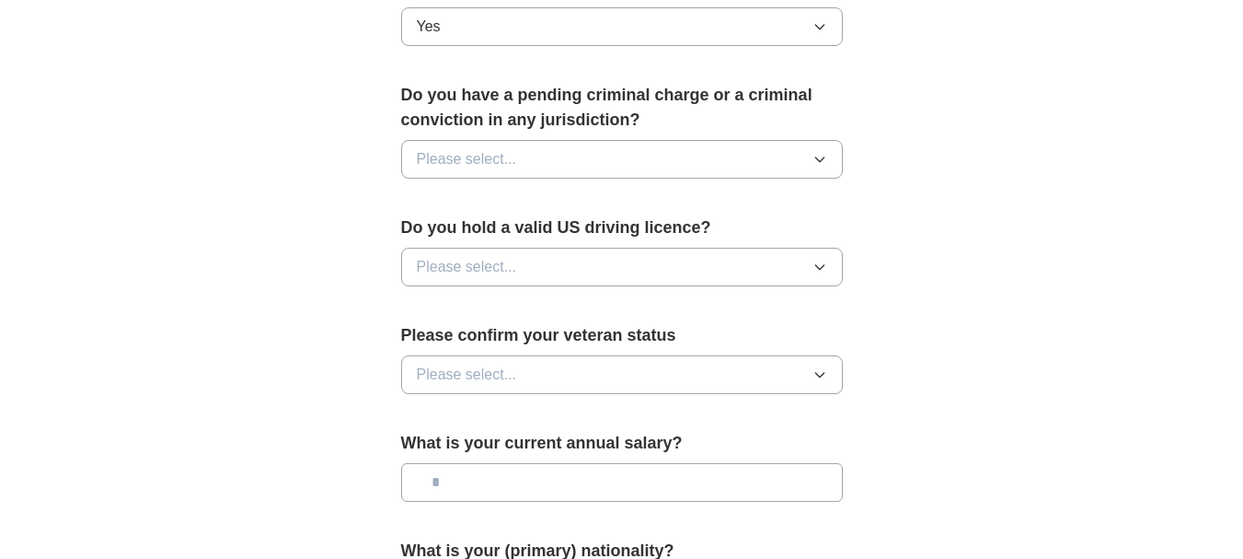
click at [545, 140] on button "Please select..." at bounding box center [622, 159] width 442 height 39
click at [513, 221] on li "No" at bounding box center [622, 240] width 440 height 38
click at [574, 248] on button "Please select..." at bounding box center [622, 267] width 442 height 39
click at [497, 298] on div "Yes" at bounding box center [622, 309] width 411 height 22
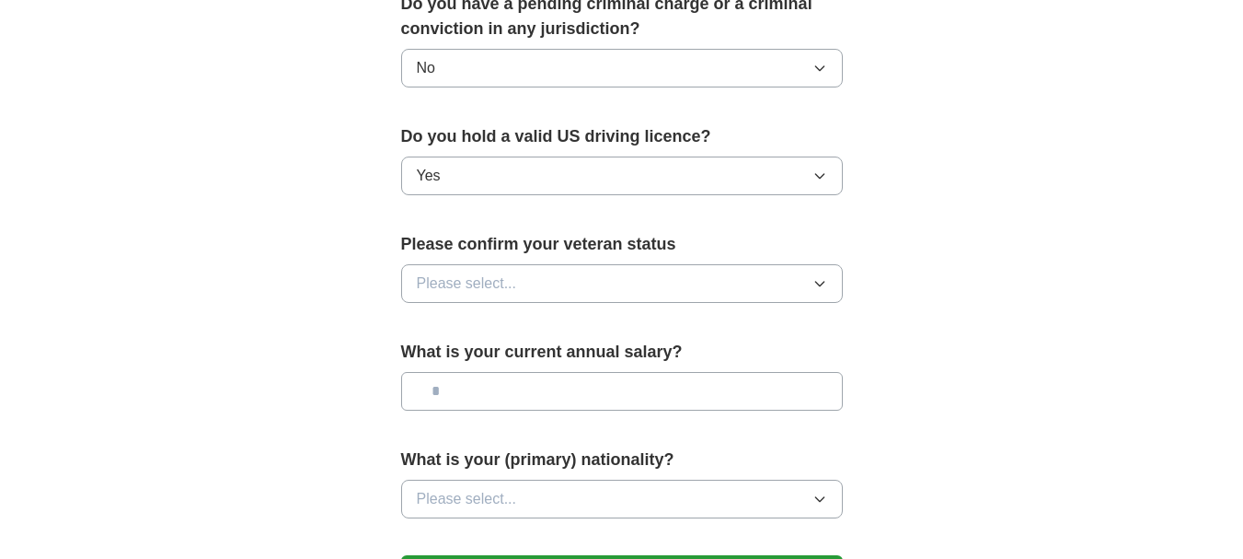
scroll to position [1104, 0]
click at [501, 272] on span "Please select..." at bounding box center [467, 283] width 100 height 22
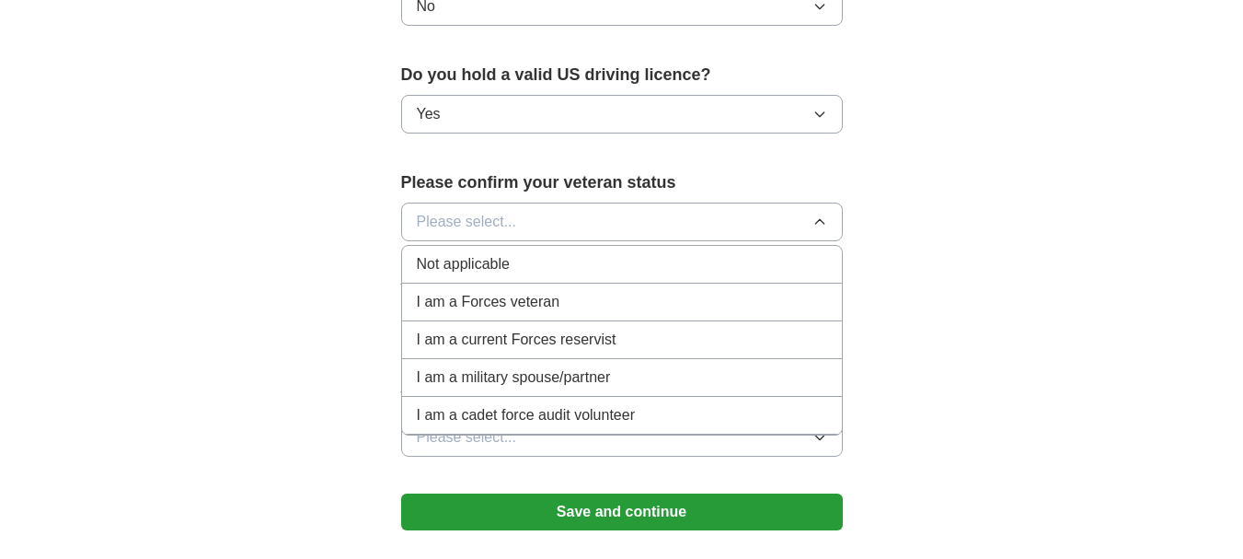
scroll to position [1197, 0]
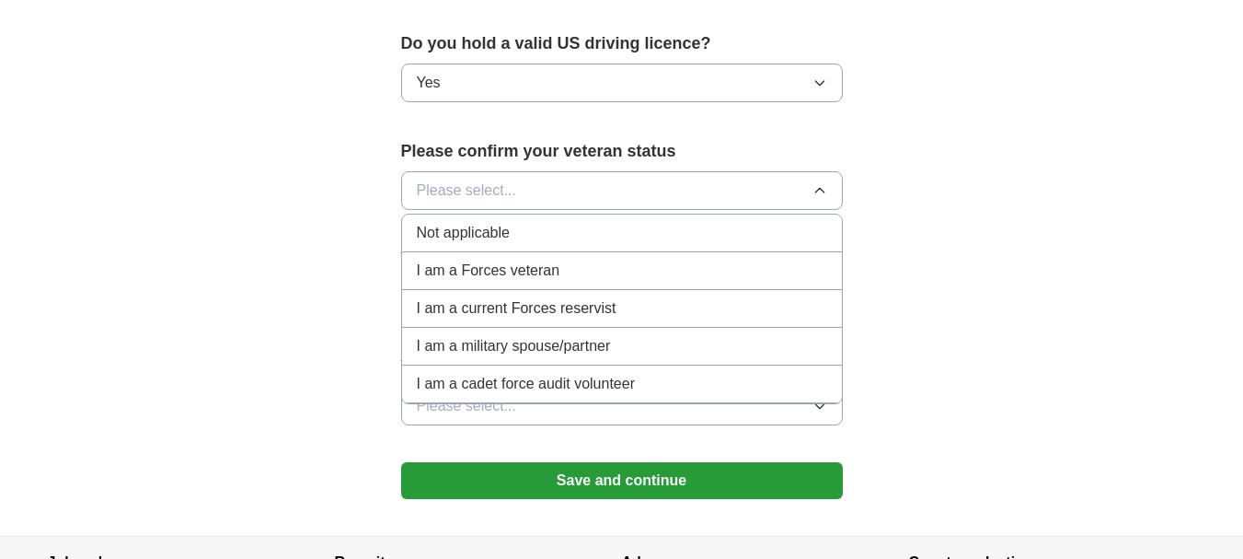
click at [469, 222] on span "Not applicable" at bounding box center [463, 233] width 93 height 22
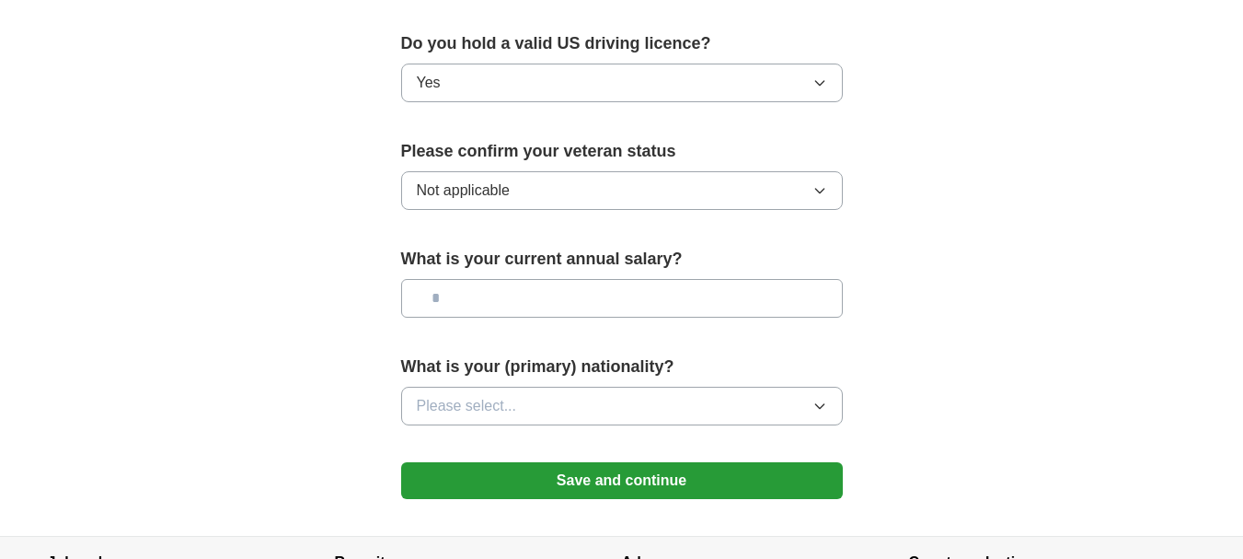
click at [519, 279] on input "text" at bounding box center [622, 298] width 442 height 39
type input "*******"
click at [531, 387] on button "Please select..." at bounding box center [622, 406] width 442 height 39
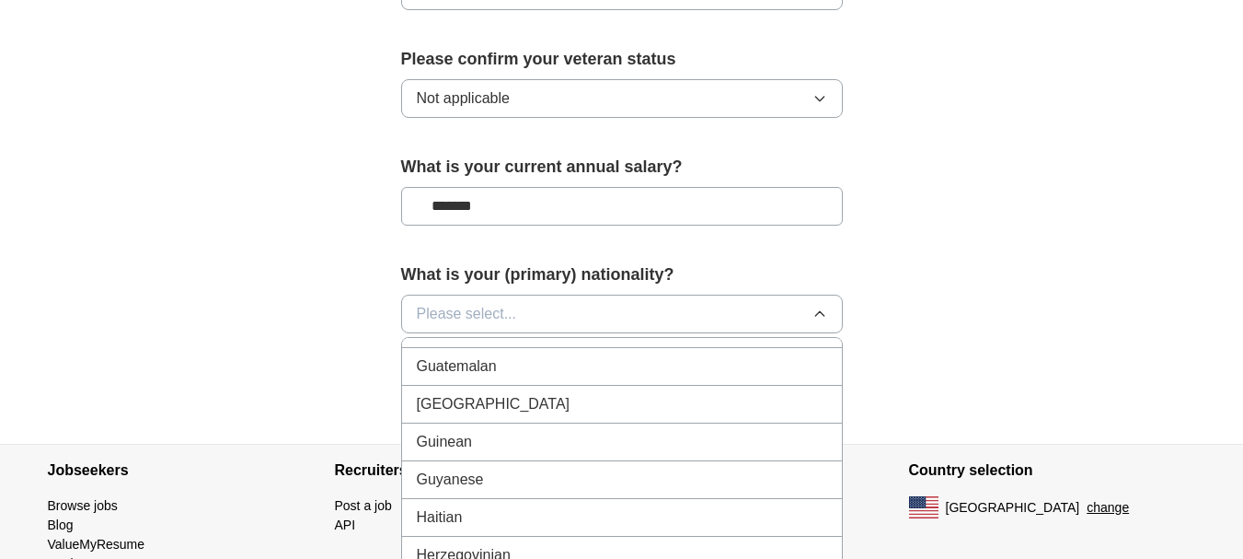
scroll to position [2853, 0]
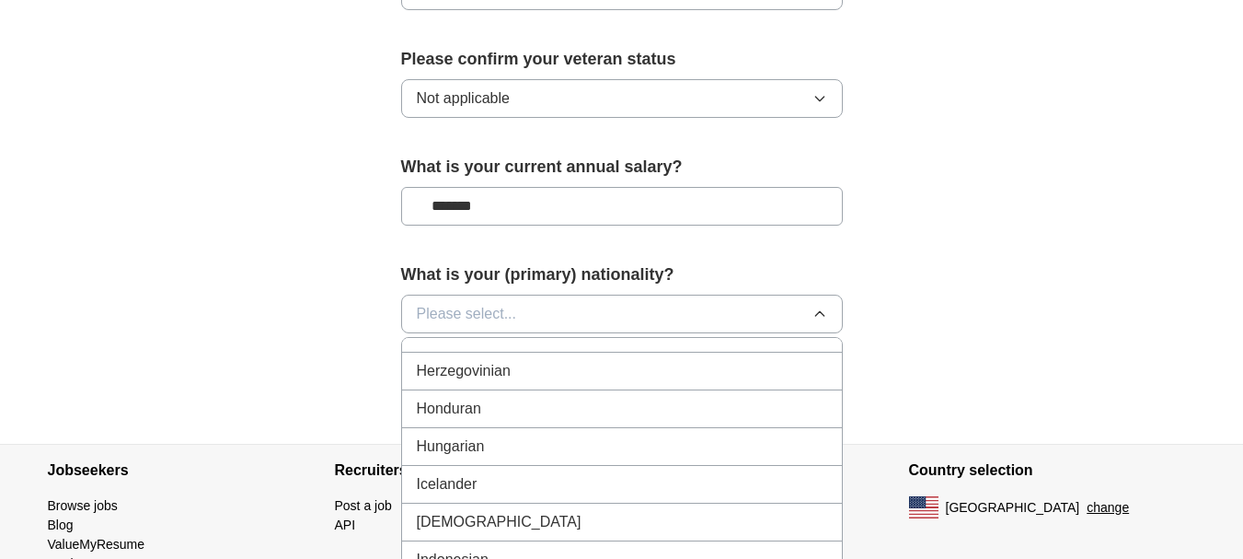
click at [480, 511] on div "[DEMOGRAPHIC_DATA]" at bounding box center [622, 522] width 411 height 22
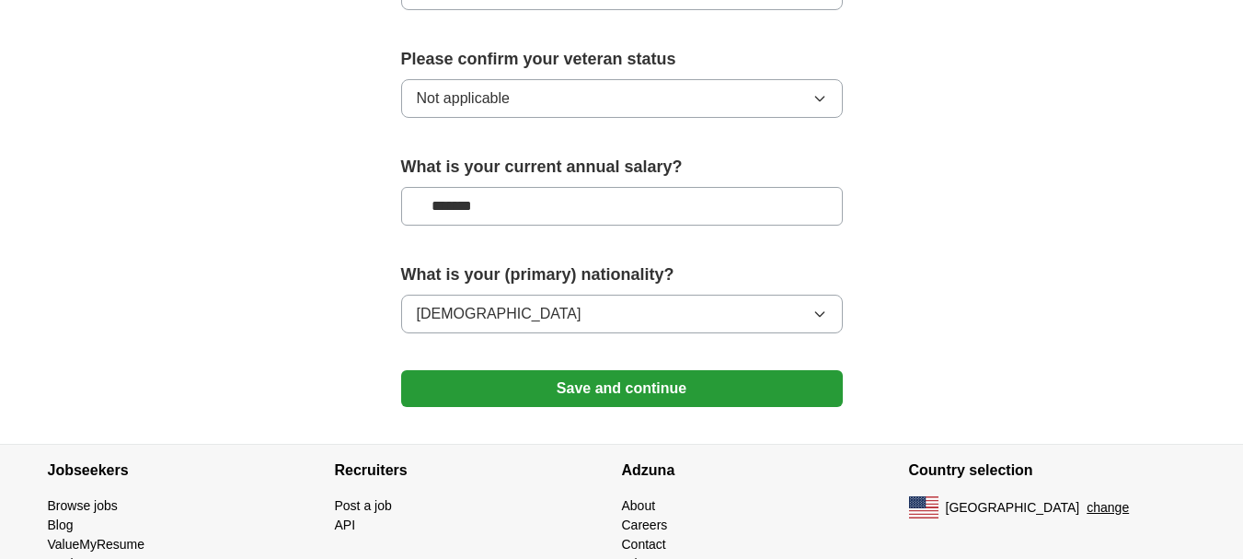
click at [586, 371] on button "Save and continue" at bounding box center [622, 388] width 442 height 37
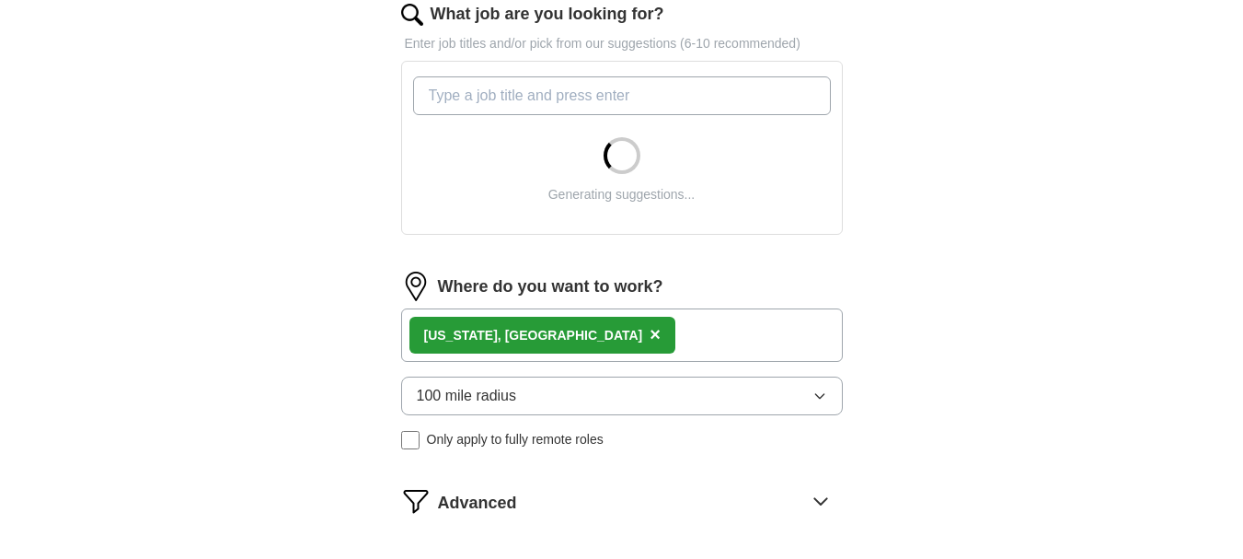
scroll to position [644, 0]
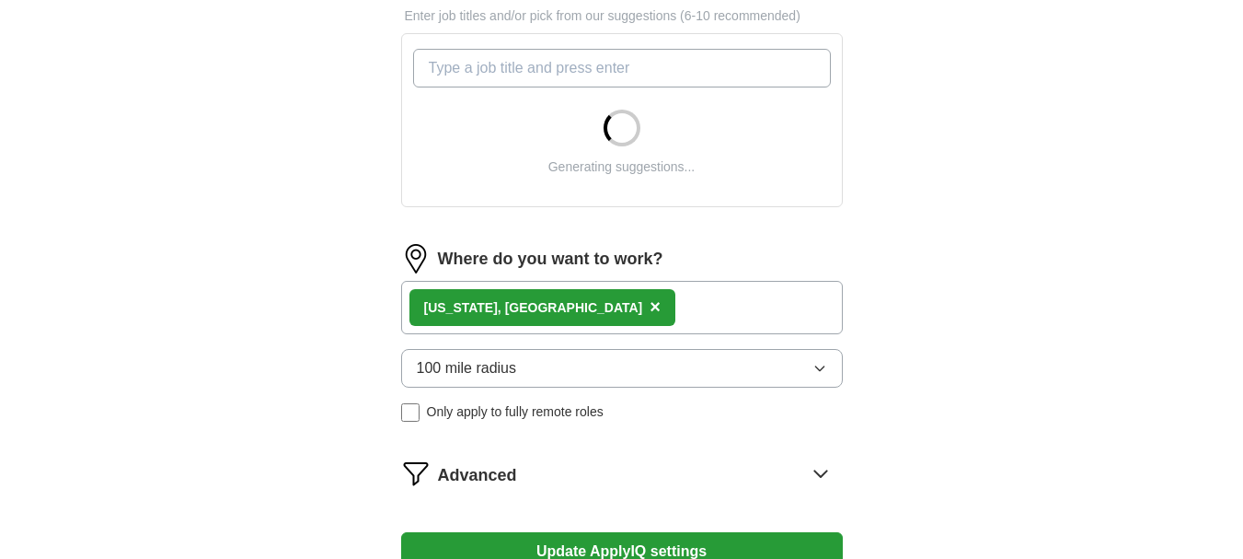
click at [584, 304] on div "Florida, FL ×" at bounding box center [622, 307] width 442 height 53
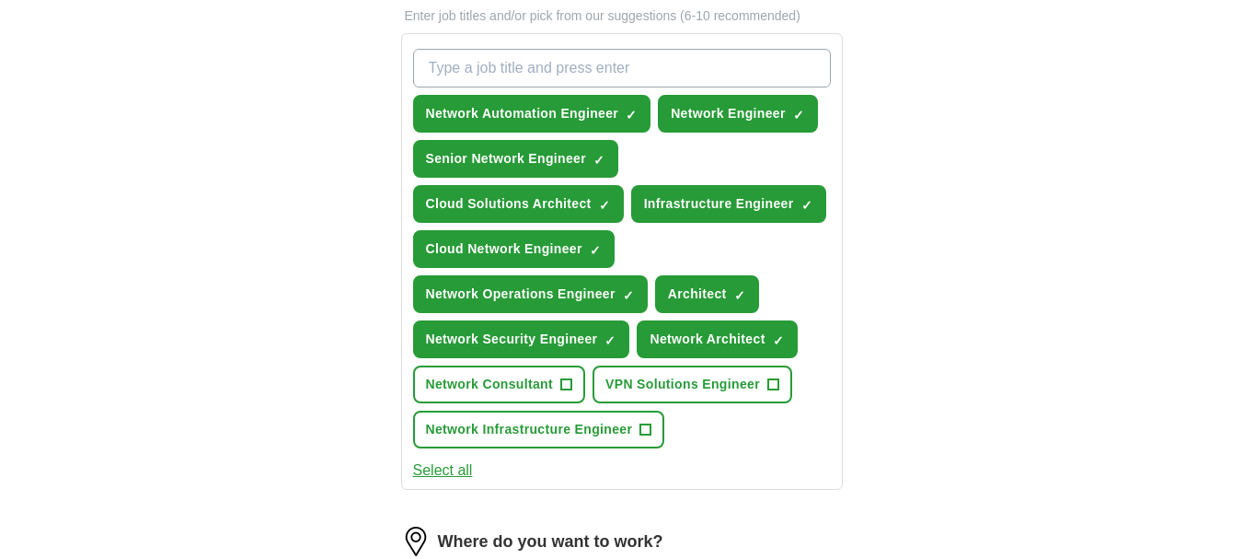
click at [462, 466] on button "Select all" at bounding box center [443, 470] width 60 height 22
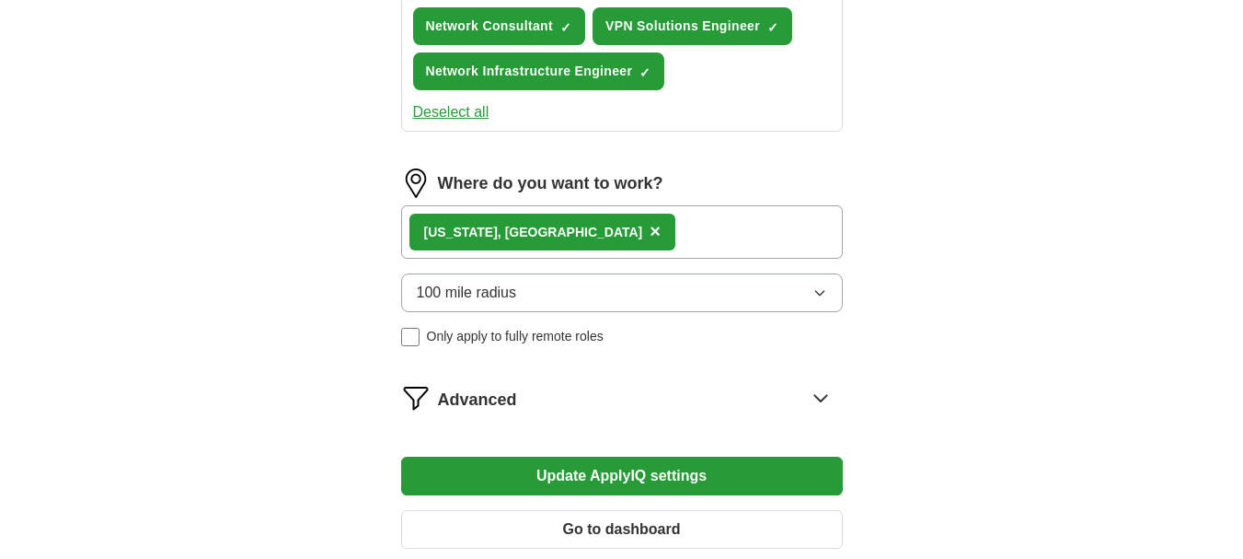
scroll to position [1012, 0]
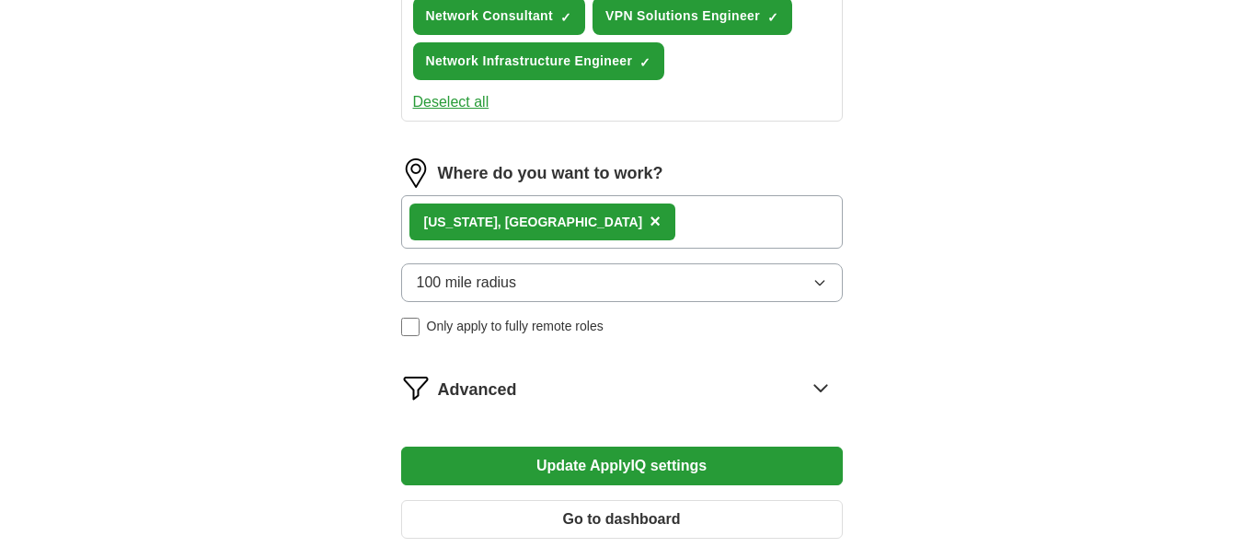
click at [603, 231] on div "Florida, FL ×" at bounding box center [622, 221] width 442 height 53
click at [602, 217] on div "Florida, FL ×" at bounding box center [622, 221] width 442 height 53
click at [533, 222] on div "Florida, FL ×" at bounding box center [622, 221] width 442 height 53
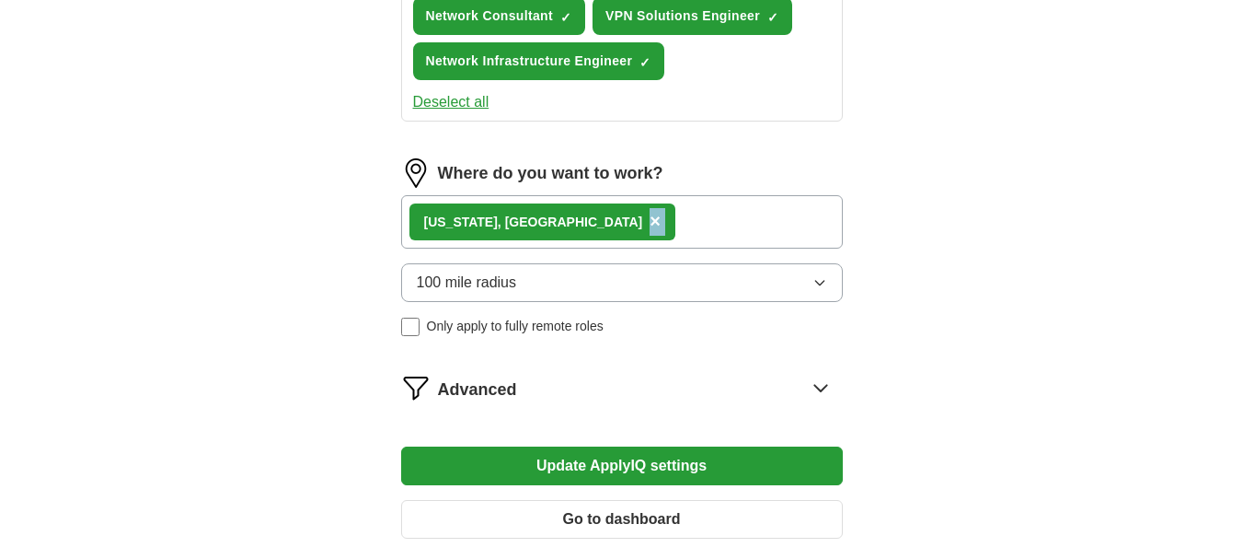
click at [533, 222] on div "Florida, FL ×" at bounding box center [622, 221] width 442 height 53
click at [549, 221] on div "Florida, FL ×" at bounding box center [622, 221] width 442 height 53
click at [578, 216] on div "Florida, FL ×" at bounding box center [622, 221] width 442 height 53
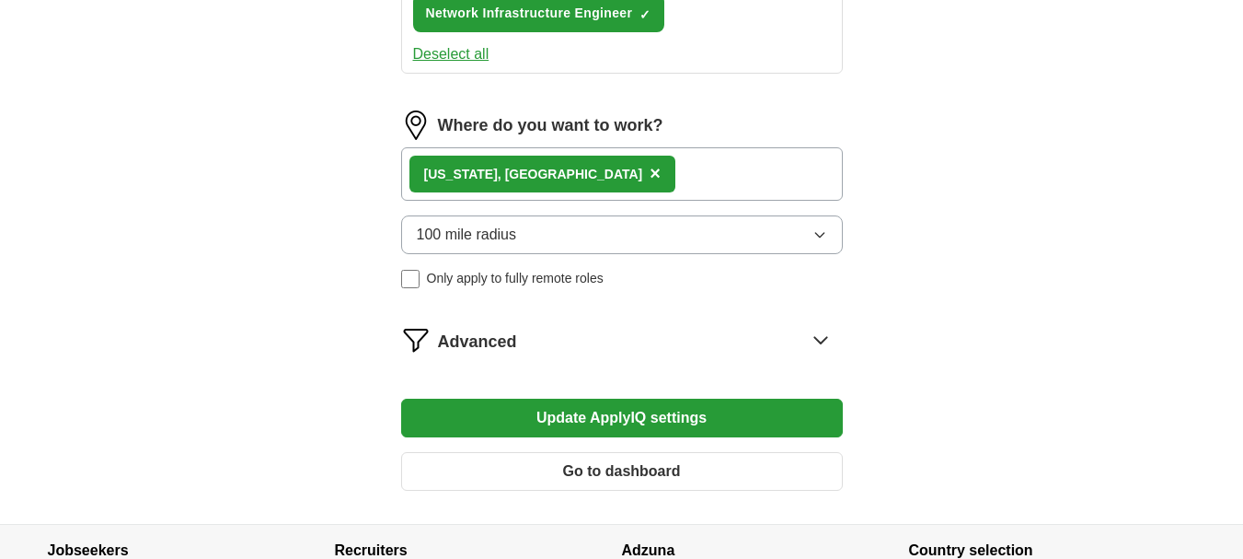
scroll to position [1104, 0]
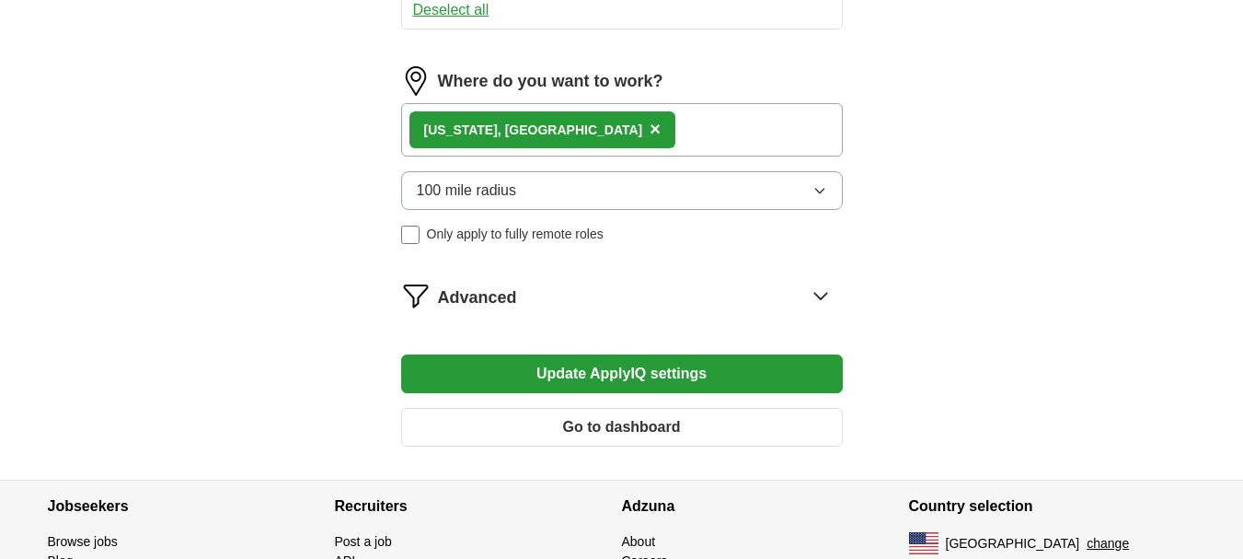
click at [711, 429] on button "Go to dashboard" at bounding box center [622, 427] width 442 height 39
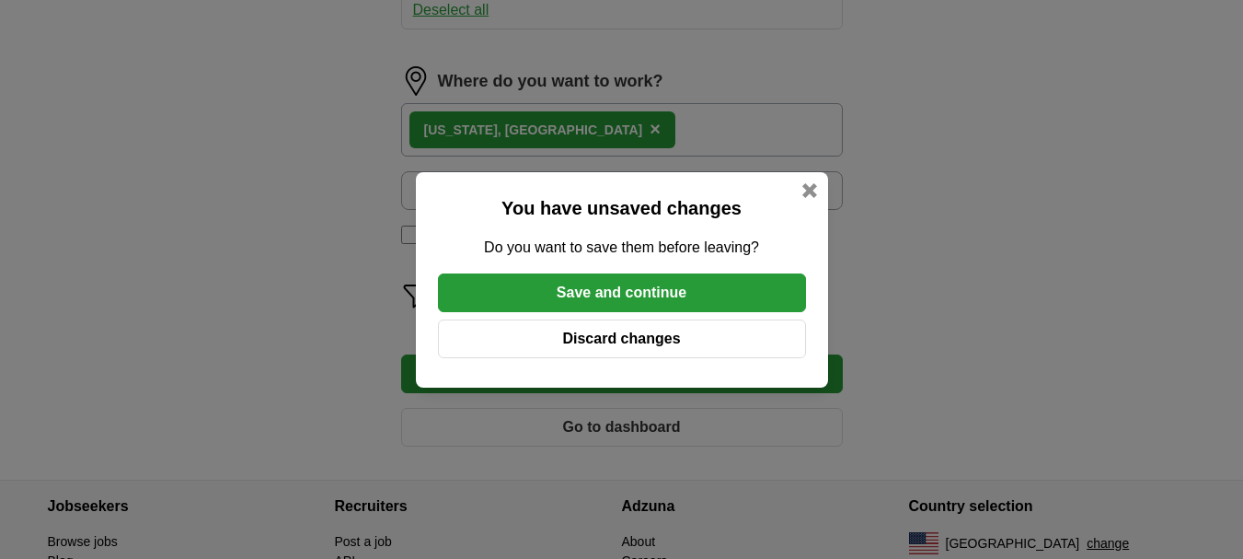
click at [702, 341] on button "Discard changes" at bounding box center [622, 338] width 368 height 39
